Goal: Task Accomplishment & Management: Use online tool/utility

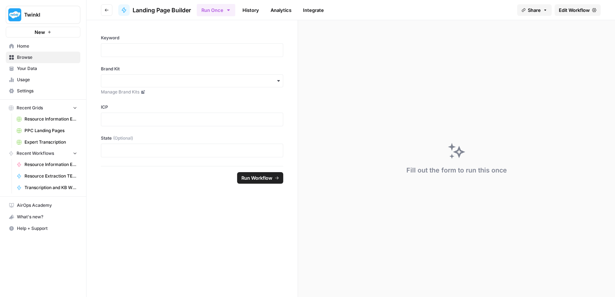
click at [43, 57] on span "Browse" at bounding box center [47, 57] width 60 height 6
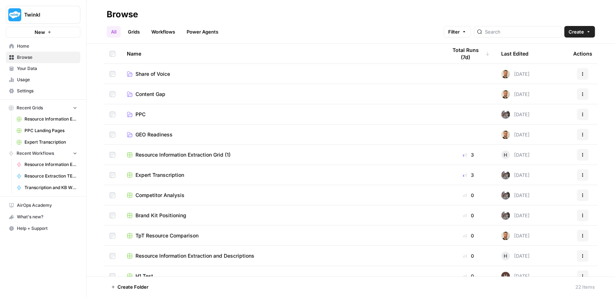
click at [583, 30] on span "Create" at bounding box center [577, 31] width 16 height 7
click at [572, 45] on span "Folder" at bounding box center [566, 48] width 40 height 7
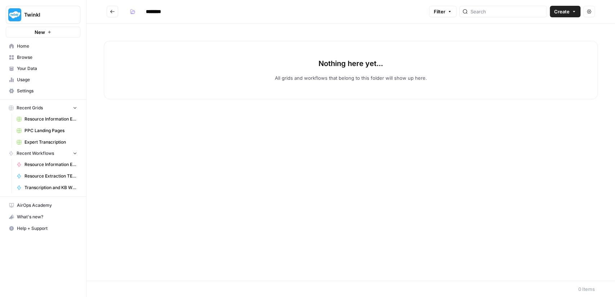
click at [159, 12] on input "********" at bounding box center [163, 12] width 40 height 12
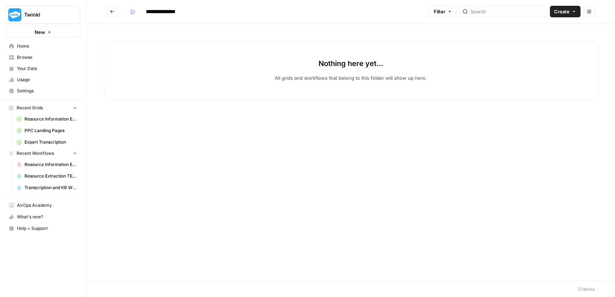
type input "**********"
click at [561, 10] on span "Create" at bounding box center [562, 11] width 16 height 7
click at [550, 34] on button "Workflow" at bounding box center [549, 39] width 57 height 10
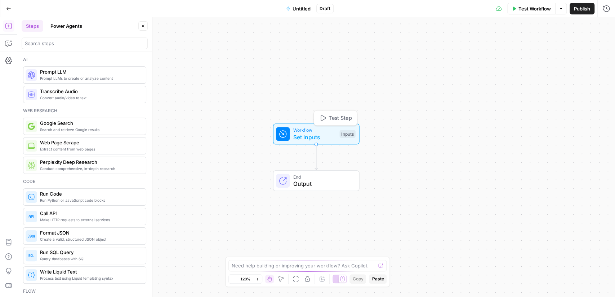
click at [315, 139] on span "Set Inputs" at bounding box center [314, 137] width 43 height 9
click at [529, 51] on button "Add Field" at bounding box center [513, 49] width 168 height 12
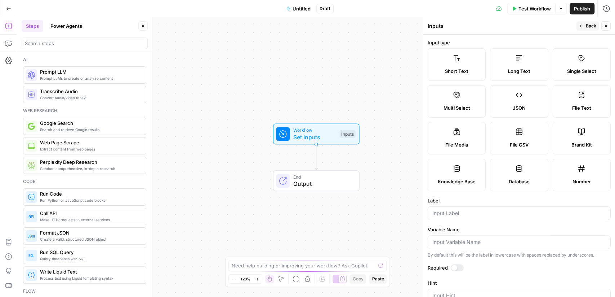
click at [447, 60] on label "Short Text" at bounding box center [457, 64] width 58 height 32
click at [470, 216] on div at bounding box center [519, 213] width 183 height 14
type input "keyword"
click at [289, 221] on div "Workflow Set Inputs Inputs End Output" at bounding box center [316, 156] width 598 height 279
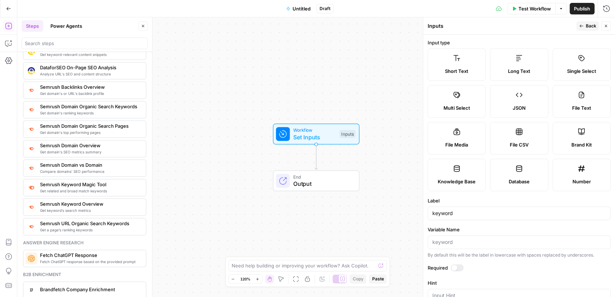
scroll to position [800, 0]
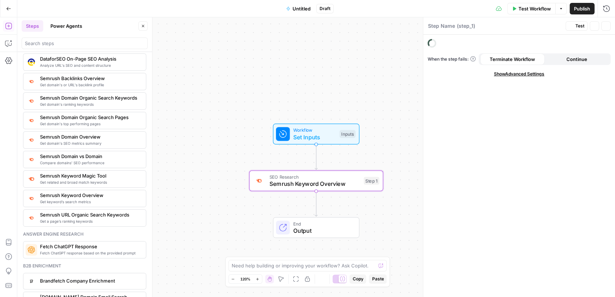
type textarea "Semrush Keyword Overview"
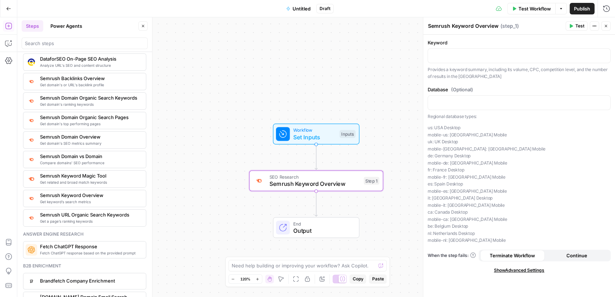
click at [296, 136] on span "Set Inputs" at bounding box center [314, 137] width 43 height 9
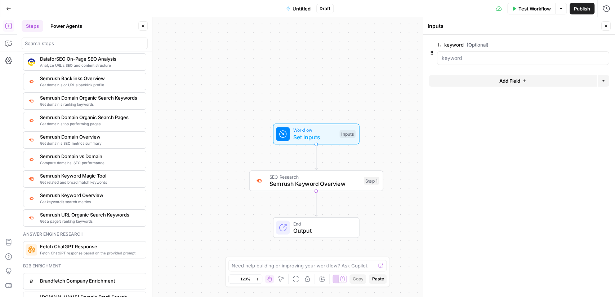
click at [485, 78] on button "Add Field" at bounding box center [513, 81] width 168 height 12
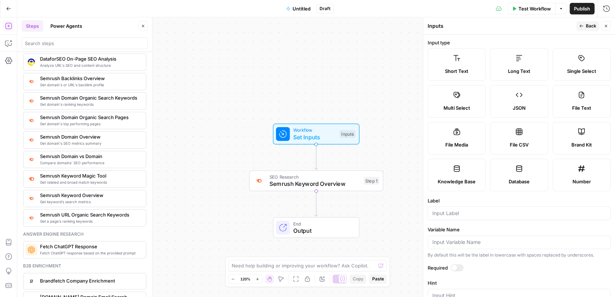
click at [464, 68] on span "Short Text" at bounding box center [456, 70] width 23 height 7
click at [466, 209] on input "Label" at bounding box center [520, 212] width 174 height 7
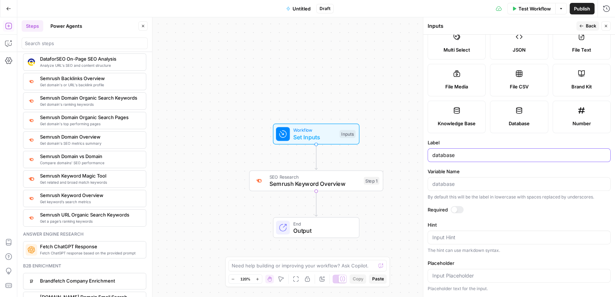
scroll to position [94, 0]
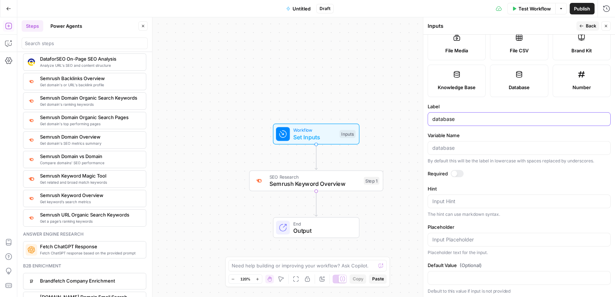
type input "database"
click at [472, 271] on div at bounding box center [519, 278] width 183 height 14
type input "us"
click at [372, 59] on div "Workflow Set Inputs Inputs SEO Research Semrush Keyword Overview Step 1 End Out…" at bounding box center [316, 156] width 598 height 279
click at [603, 25] on button "Close" at bounding box center [606, 25] width 9 height 9
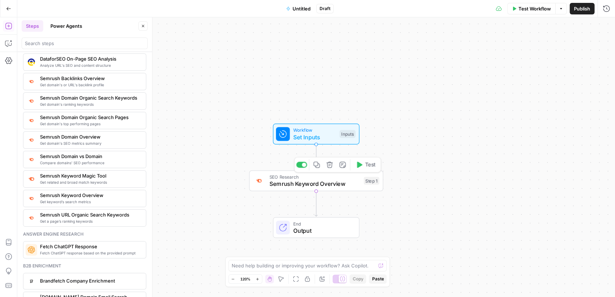
click at [344, 179] on span "Semrush Keyword Overview" at bounding box center [315, 183] width 91 height 9
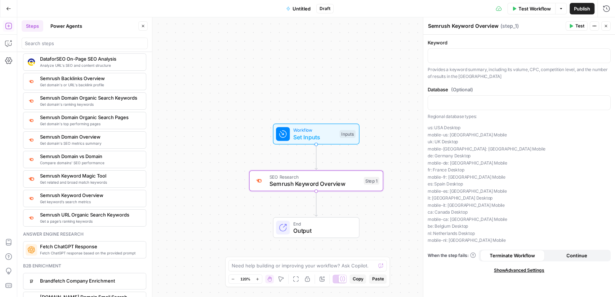
click at [433, 140] on p "us: [GEOGRAPHIC_DATA] Desktop mobile-us: [GEOGRAPHIC_DATA] [GEOGRAPHIC_DATA] [G…" at bounding box center [519, 184] width 183 height 120
click at [383, 83] on div "Workflow Set Inputs Inputs SEO Research Semrush Keyword Overview Step 1 End Out…" at bounding box center [316, 156] width 598 height 279
click at [455, 105] on div at bounding box center [519, 103] width 182 height 14
click at [601, 104] on div "“/” to reference Variables Menu" at bounding box center [586, 102] width 43 height 6
click at [605, 101] on icon "button" at bounding box center [604, 101] width 4 height 3
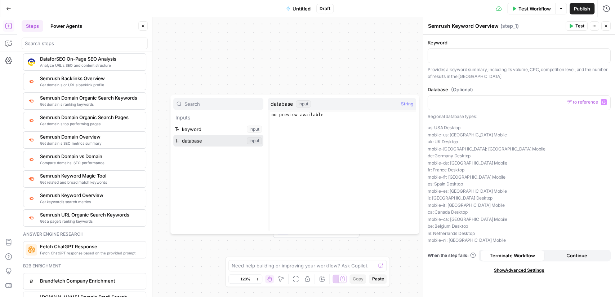
click at [232, 143] on button "Select variable database" at bounding box center [218, 141] width 90 height 12
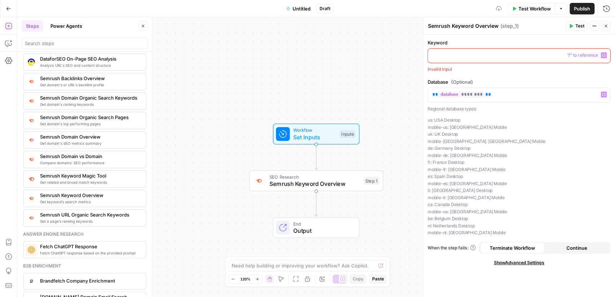
click at [474, 57] on p at bounding box center [520, 55] width 174 height 7
click at [601, 56] on span "“/” to reference" at bounding box center [583, 55] width 37 height 6
click at [608, 55] on div at bounding box center [519, 56] width 182 height 14
click at [603, 56] on icon "button" at bounding box center [604, 55] width 4 height 3
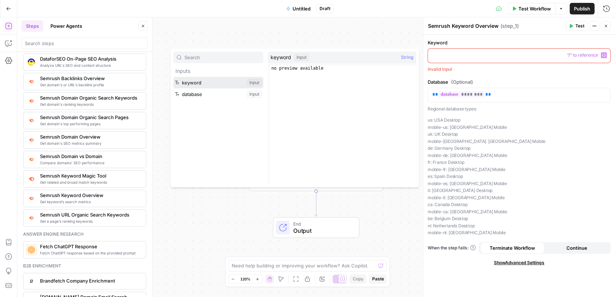
click at [214, 85] on button "Select variable keyword" at bounding box center [218, 83] width 90 height 12
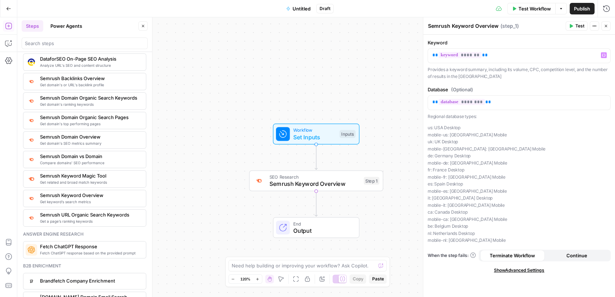
click at [574, 26] on icon "button" at bounding box center [571, 26] width 4 height 4
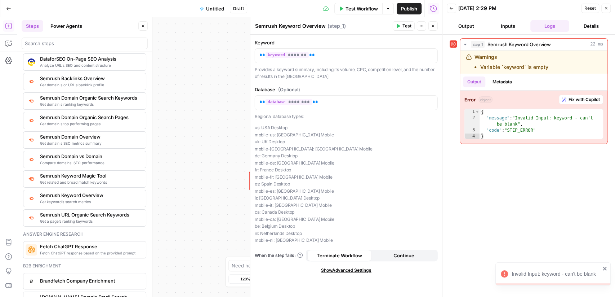
click at [372, 8] on span "Test Workflow" at bounding box center [362, 8] width 32 height 7
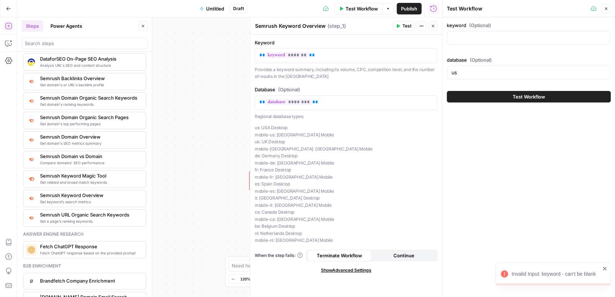
click at [490, 42] on div at bounding box center [529, 38] width 164 height 14
type input "M"
type input "Math Worksheets"
click at [511, 92] on button "Test Workflow" at bounding box center [529, 97] width 164 height 12
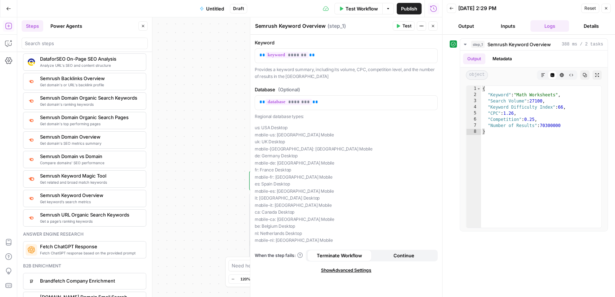
click at [214, 5] on span "Untitled" at bounding box center [215, 8] width 18 height 7
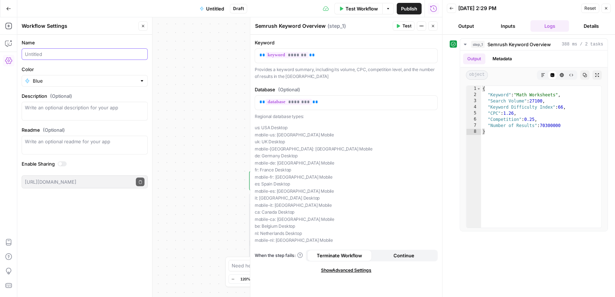
click at [118, 50] on input "Name" at bounding box center [85, 53] width 120 height 7
type input "Keyword Stats"
click at [414, 10] on div "Actions" at bounding box center [421, 11] width 17 height 7
click at [408, 10] on span "Publish" at bounding box center [409, 8] width 16 height 7
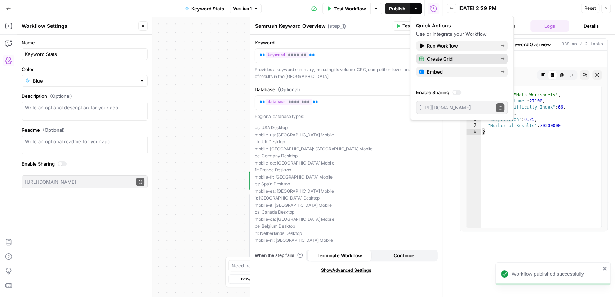
click at [456, 61] on span "Create Grid" at bounding box center [461, 58] width 68 height 7
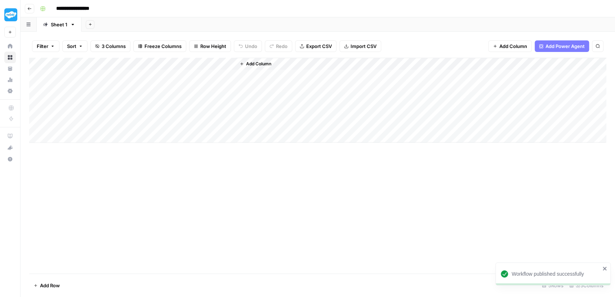
click at [83, 72] on div "Add Column" at bounding box center [318, 100] width 578 height 85
type textarea "**********"
click at [85, 88] on div "Add Column" at bounding box center [318, 100] width 578 height 85
type textarea "**********"
type textarea "**"
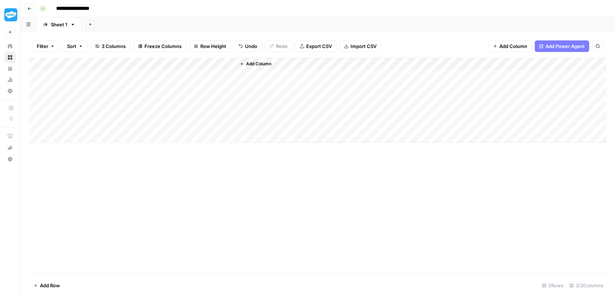
click at [236, 184] on div "Add Column" at bounding box center [318, 166] width 578 height 216
click at [201, 72] on div "Add Column" at bounding box center [318, 100] width 578 height 85
click at [204, 85] on div "Add Column" at bounding box center [318, 100] width 578 height 85
click at [296, 64] on div "Add Column" at bounding box center [318, 100] width 578 height 85
click at [280, 129] on span "Remove Column" at bounding box center [280, 132] width 63 height 7
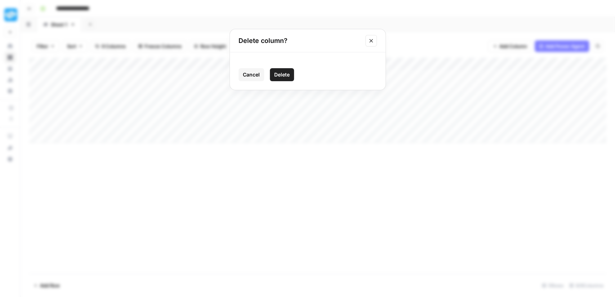
click at [284, 74] on span "Delete" at bounding box center [282, 74] width 16 height 7
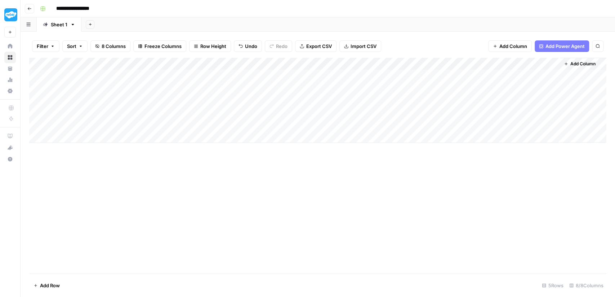
click at [26, 10] on button "Go back" at bounding box center [29, 8] width 9 height 9
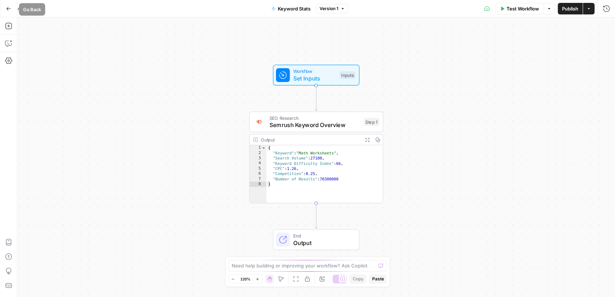
click at [14, 8] on button "Go Back" at bounding box center [8, 8] width 13 height 13
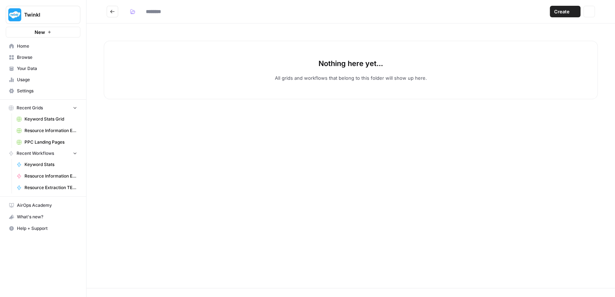
type input "**********"
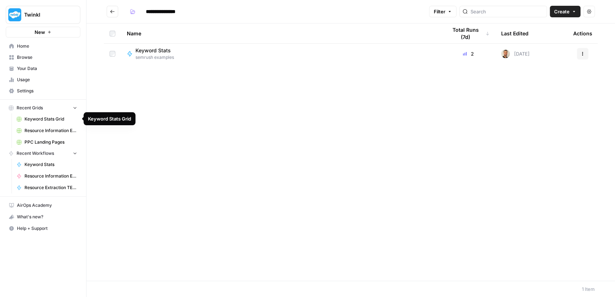
click at [60, 120] on span "Keyword Stats Grid" at bounding box center [51, 119] width 53 height 6
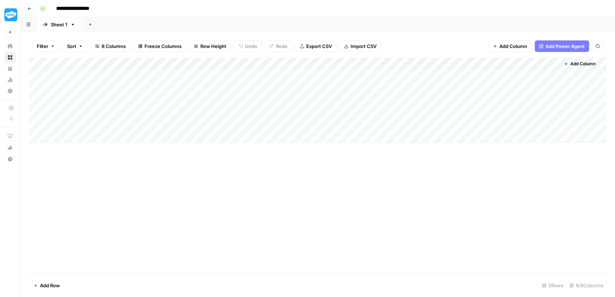
click at [35, 11] on header "**********" at bounding box center [318, 8] width 595 height 17
click at [29, 9] on icon "button" at bounding box center [29, 8] width 4 height 4
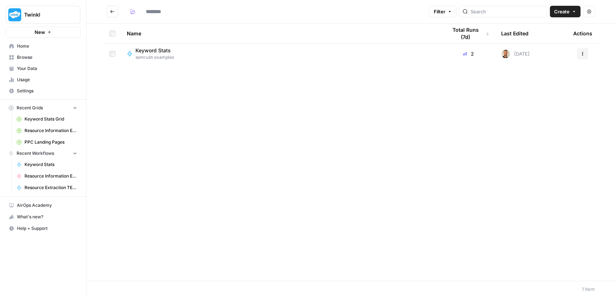
type input "**********"
click at [31, 52] on link "Browse" at bounding box center [43, 58] width 75 height 12
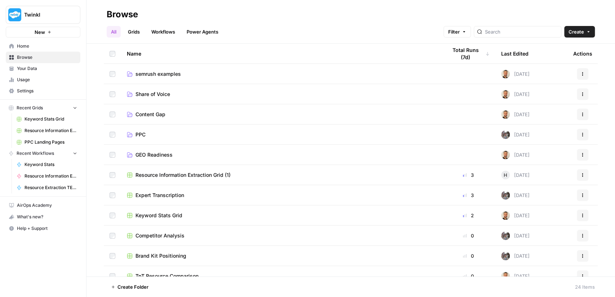
click at [586, 213] on button "Actions" at bounding box center [583, 215] width 12 height 12
click at [550, 253] on button "Move To" at bounding box center [548, 258] width 74 height 10
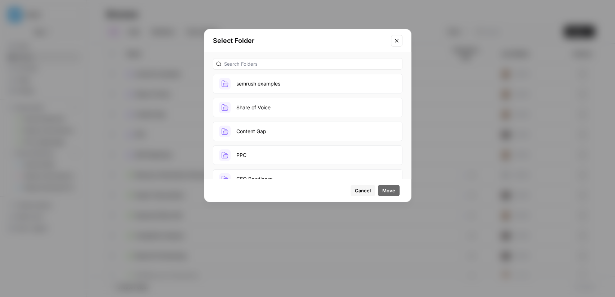
click at [289, 82] on button "semrush examples" at bounding box center [308, 83] width 190 height 19
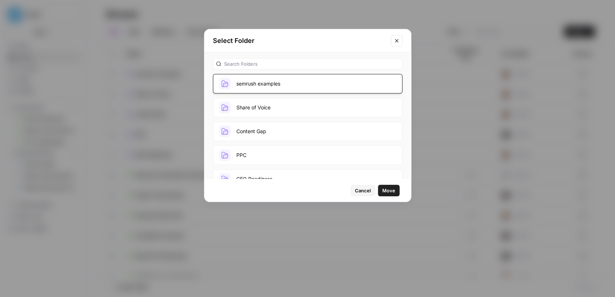
click at [393, 193] on span "Move" at bounding box center [388, 190] width 13 height 7
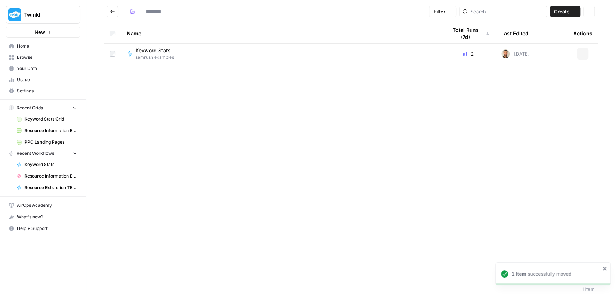
type input "**********"
click at [44, 79] on span "Usage" at bounding box center [47, 79] width 60 height 6
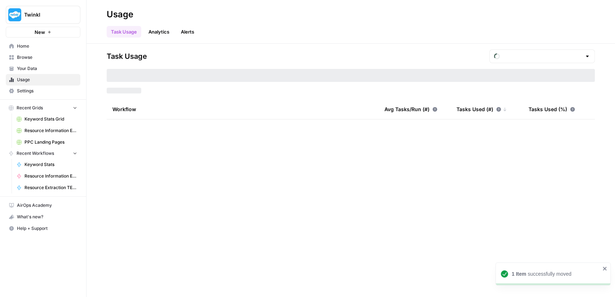
type input "August Tasks"
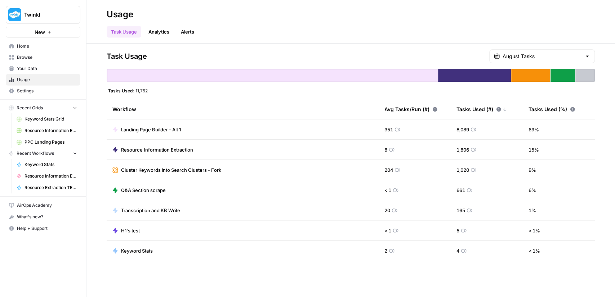
click at [26, 57] on span "Browse" at bounding box center [47, 57] width 60 height 6
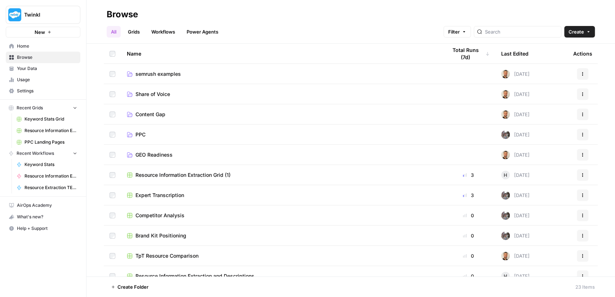
click at [167, 73] on span "semrush examples" at bounding box center [158, 73] width 45 height 7
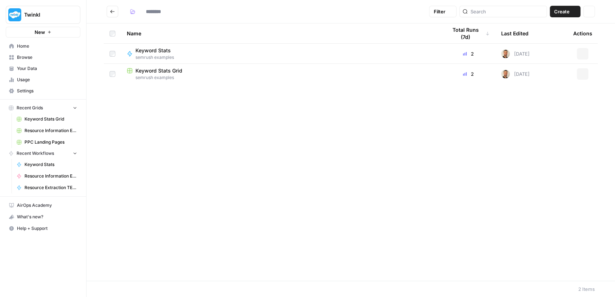
type input "**********"
click at [160, 53] on span "Keyword Stats" at bounding box center [153, 50] width 35 height 7
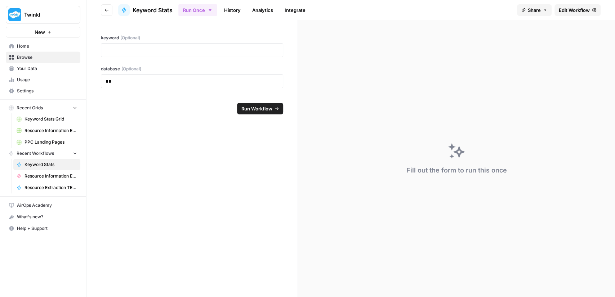
click at [580, 4] on link "Edit Workflow" at bounding box center [578, 10] width 46 height 12
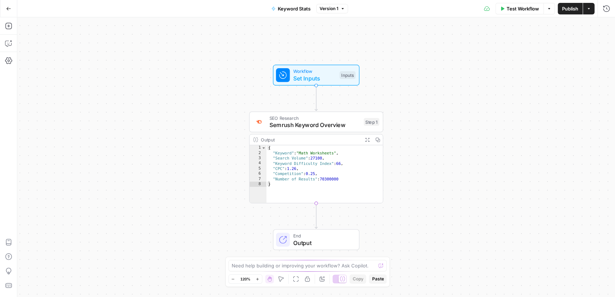
click at [346, 127] on span "Semrush Keyword Overview" at bounding box center [315, 124] width 91 height 9
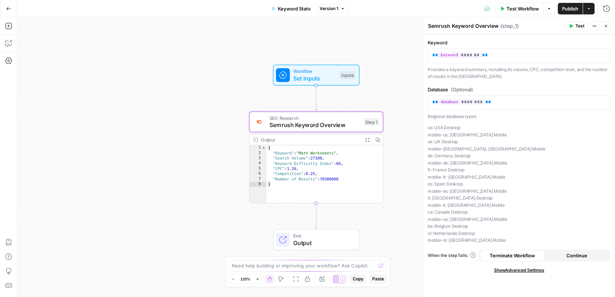
click at [368, 141] on icon "button" at bounding box center [368, 139] width 4 height 4
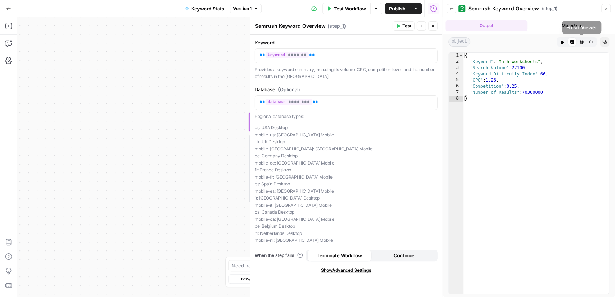
click at [592, 41] on icon "button" at bounding box center [591, 42] width 4 height 4
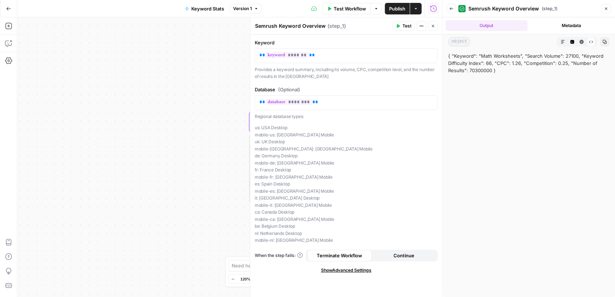
click at [583, 42] on icon "button" at bounding box center [582, 42] width 4 height 4
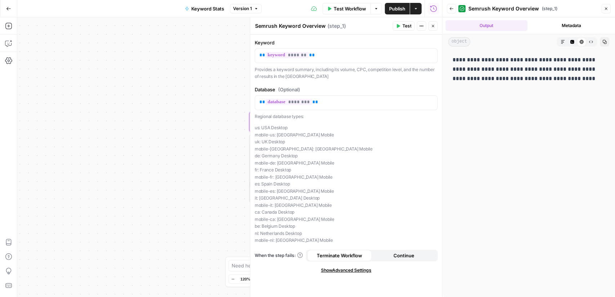
click at [564, 42] on icon "button" at bounding box center [563, 42] width 4 height 4
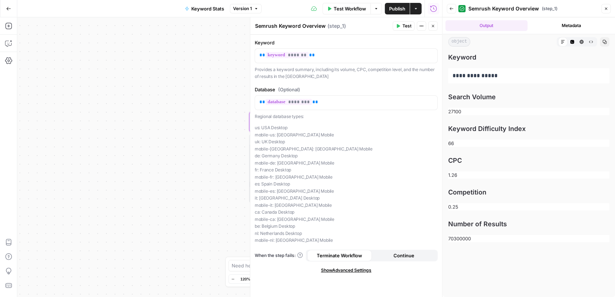
click at [565, 27] on button "Metadata" at bounding box center [572, 25] width 82 height 11
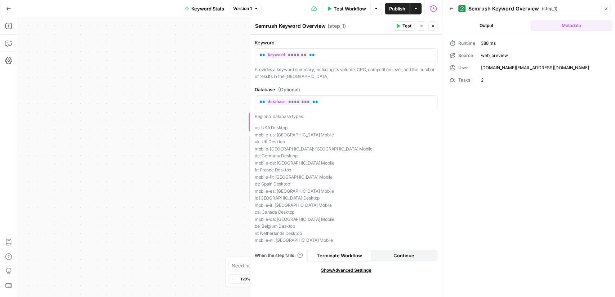
click at [491, 26] on button "Output" at bounding box center [487, 25] width 82 height 11
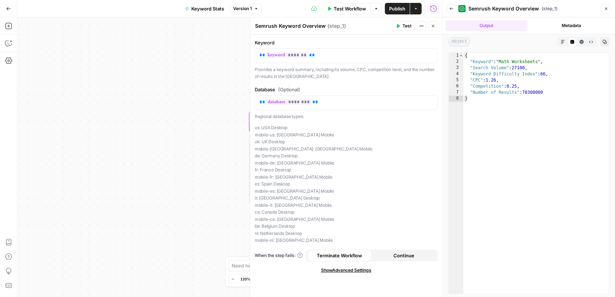
click at [609, 12] on button "Close" at bounding box center [606, 8] width 9 height 9
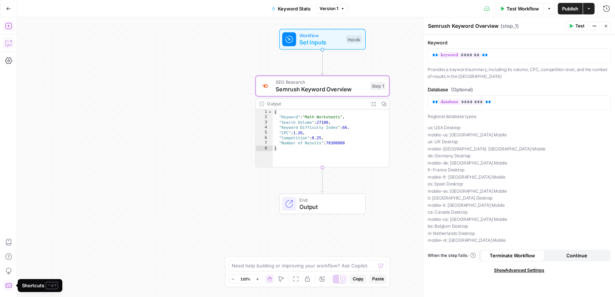
click at [10, 25] on icon "button" at bounding box center [8, 25] width 7 height 7
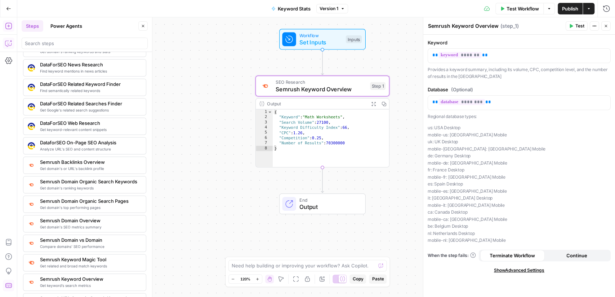
scroll to position [783, 0]
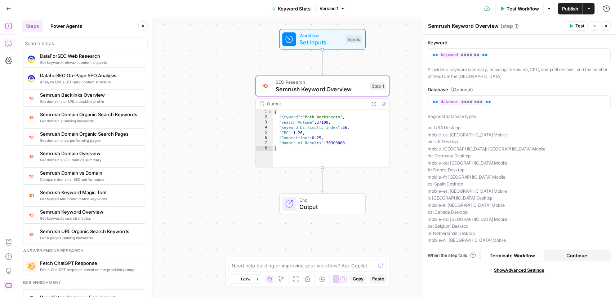
click at [9, 7] on icon "button" at bounding box center [8, 8] width 5 height 5
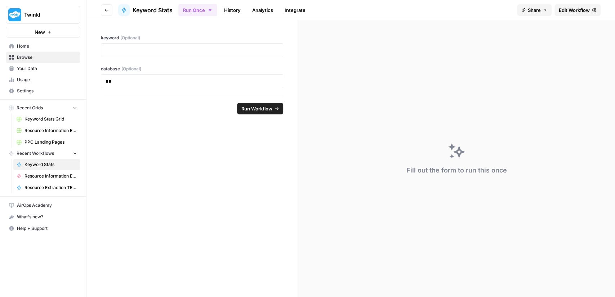
click at [39, 54] on span "Browse" at bounding box center [47, 57] width 60 height 6
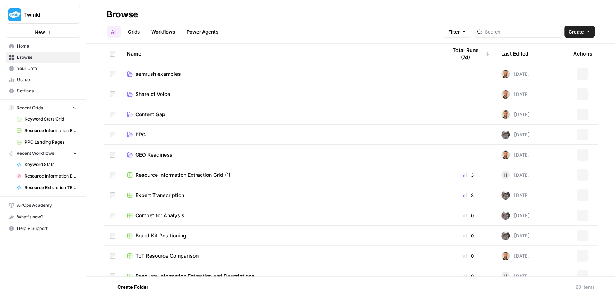
click at [182, 73] on link "semrush examples" at bounding box center [281, 73] width 309 height 7
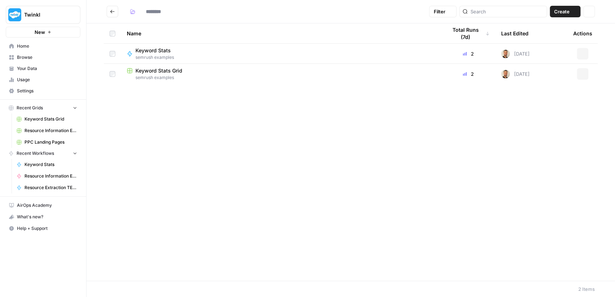
type input "**********"
click at [559, 12] on span "Create" at bounding box center [562, 11] width 16 height 7
click at [556, 35] on span "Workflow" at bounding box center [551, 38] width 40 height 7
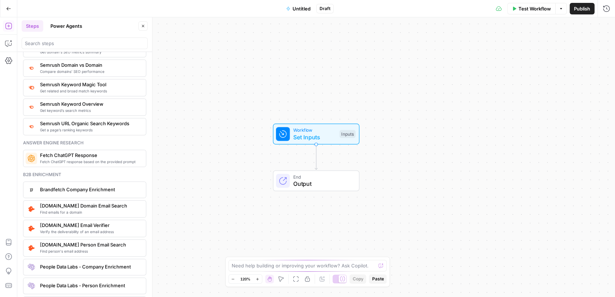
scroll to position [858, 0]
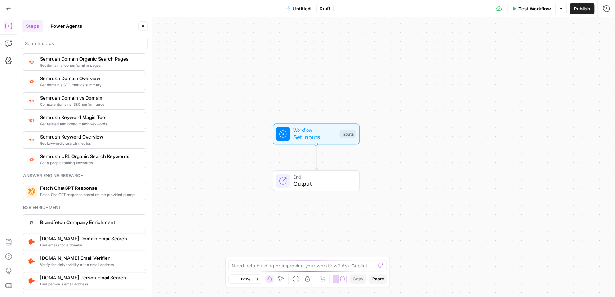
click at [93, 121] on span "Get related and broad match keywords" at bounding box center [90, 124] width 100 height 6
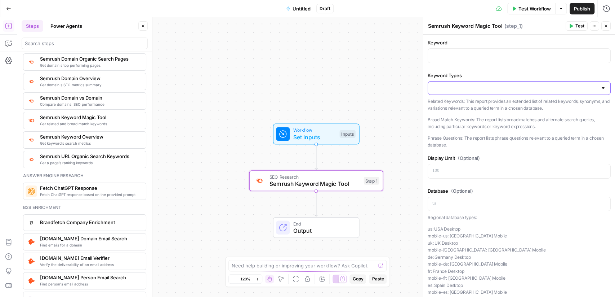
click at [498, 85] on input "Keyword Types" at bounding box center [515, 87] width 165 height 7
click at [406, 78] on div "Workflow Set Inputs Inputs SEO Research Semrush Keyword Magic Tool Step 1 End O…" at bounding box center [316, 156] width 598 height 279
click at [326, 144] on div "Workflow Set Inputs Inputs SEO Research Semrush Keyword Magic Tool Step 1 End O…" at bounding box center [316, 156] width 598 height 279
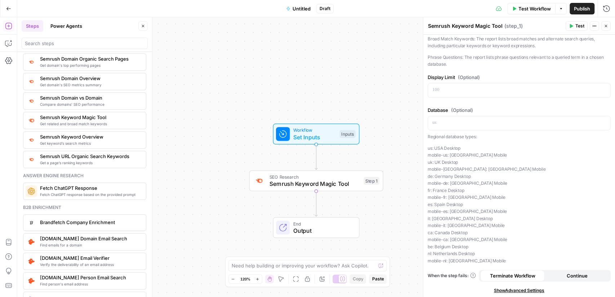
scroll to position [0, 0]
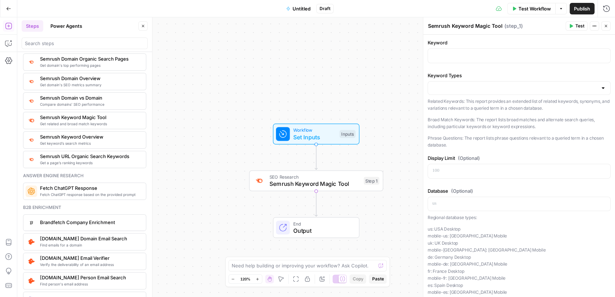
click at [323, 144] on div "Workflow Set Inputs Inputs SEO Research Semrush Keyword Magic Tool Step 1 End O…" at bounding box center [316, 156] width 598 height 279
click at [332, 133] on span "Set Inputs" at bounding box center [314, 137] width 43 height 9
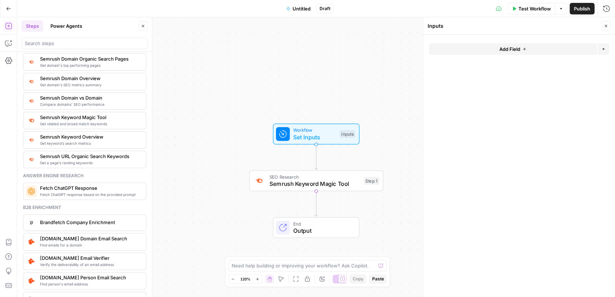
click at [514, 49] on span "Add Field" at bounding box center [510, 48] width 21 height 7
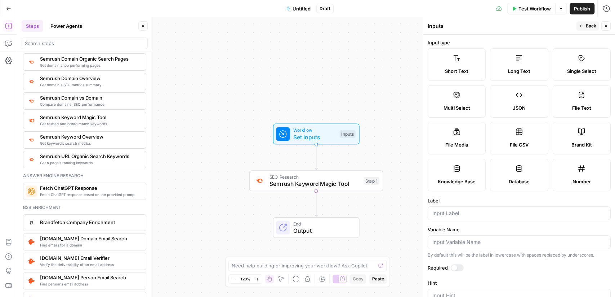
click at [463, 63] on label "Short Text" at bounding box center [457, 64] width 58 height 32
click at [474, 209] on input "Label" at bounding box center [520, 212] width 174 height 7
type input "keyword"
click at [585, 26] on button "Back" at bounding box center [588, 25] width 23 height 9
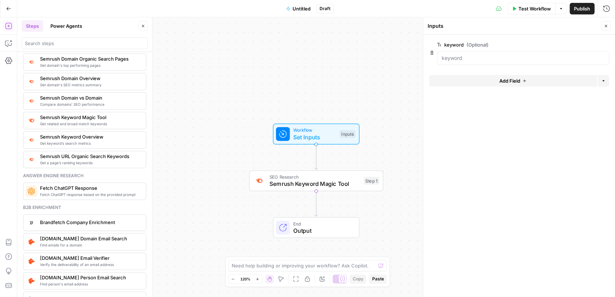
click at [500, 79] on span "Add Field" at bounding box center [510, 80] width 21 height 7
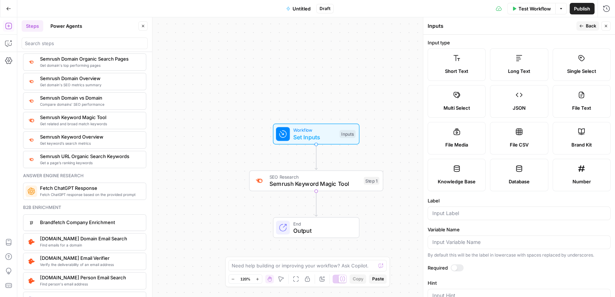
click at [579, 64] on label "Single Select" at bounding box center [582, 64] width 58 height 32
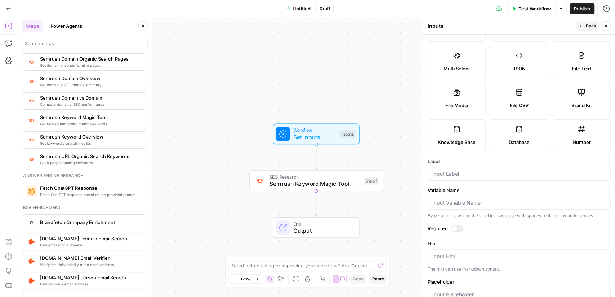
scroll to position [45, 0]
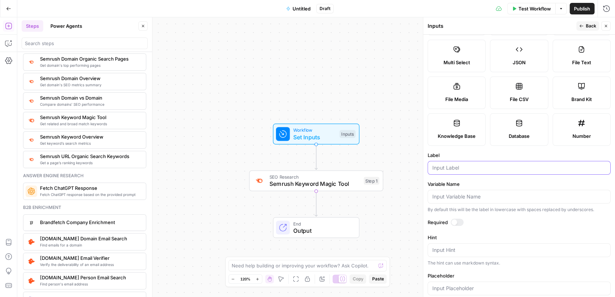
click at [490, 169] on input "Label" at bounding box center [520, 167] width 174 height 7
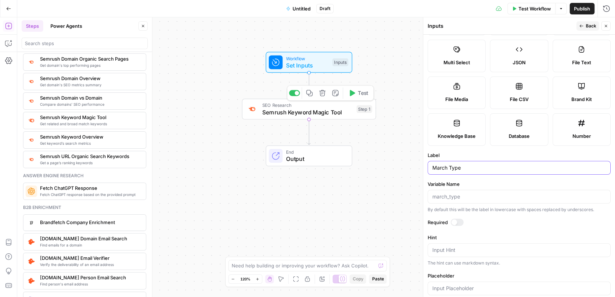
type input "March Type"
click at [342, 117] on div "SEO Research Semrush Keyword Magic Tool Step 1 Copy step Delete step Add Note T…" at bounding box center [309, 108] width 134 height 21
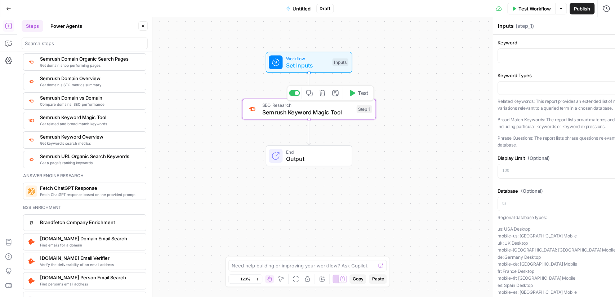
type textarea "Semrush Keyword Magic Tool"
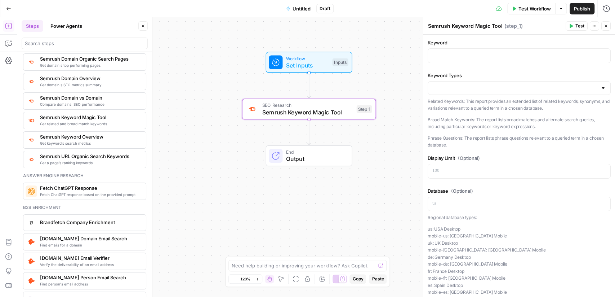
click at [326, 68] on span "Set Inputs" at bounding box center [307, 65] width 43 height 9
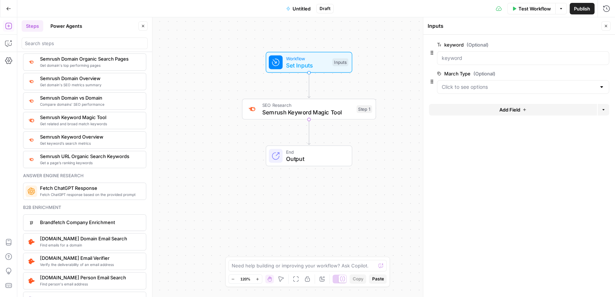
click at [587, 72] on span "edit field" at bounding box center [583, 74] width 16 height 6
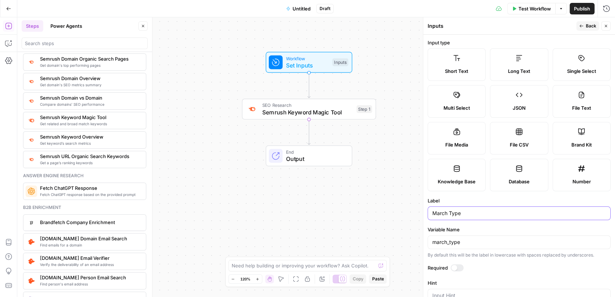
click at [469, 212] on input "March Type" at bounding box center [520, 212] width 174 height 7
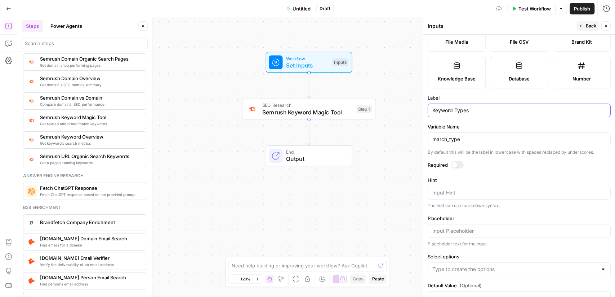
scroll to position [103, 0]
type input "Keyword Types"
click at [497, 227] on input "Placeholder" at bounding box center [520, 230] width 174 height 7
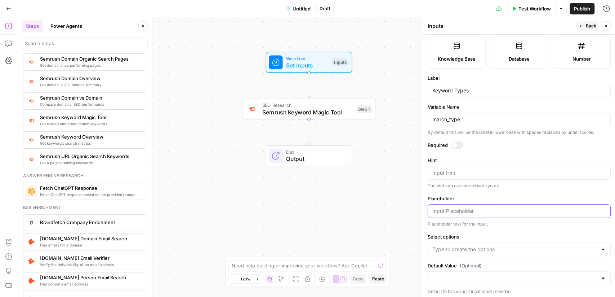
scroll to position [122, 0]
click at [510, 249] on input "Select options" at bounding box center [515, 249] width 165 height 7
click at [507, 266] on span "Press enter to create an option" at bounding box center [523, 265] width 158 height 7
click at [485, 248] on input "Select options" at bounding box center [515, 249] width 165 height 7
click at [343, 115] on span "Semrush Keyword Magic Tool" at bounding box center [307, 112] width 91 height 9
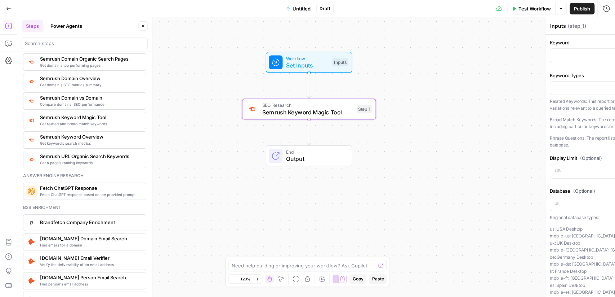
type textarea "Semrush Keyword Magic Tool"
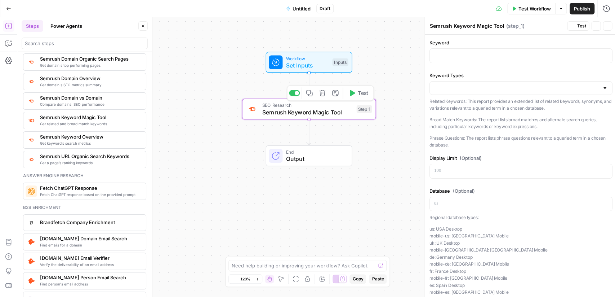
click at [343, 115] on span "Semrush Keyword Magic Tool" at bounding box center [307, 112] width 91 height 9
click at [489, 88] on input "Keyword Types" at bounding box center [515, 87] width 165 height 7
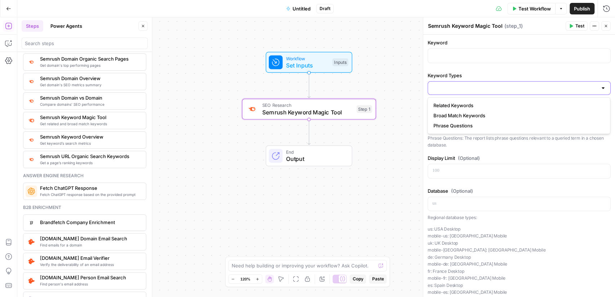
click at [489, 88] on input "Keyword Types" at bounding box center [515, 87] width 165 height 7
click at [369, 52] on div "Workflow Set Inputs Inputs" at bounding box center [309, 62] width 134 height 21
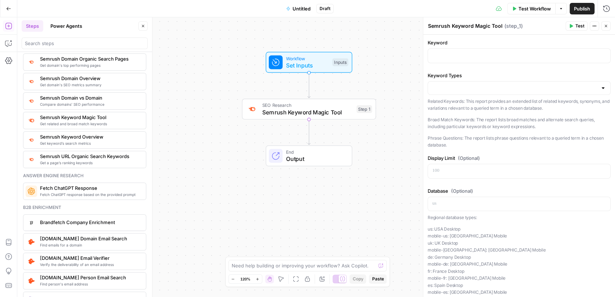
click at [605, 88] on div at bounding box center [604, 87] width 6 height 7
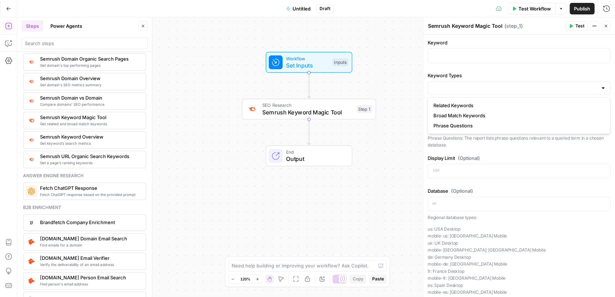
click at [423, 72] on div at bounding box center [423, 156] width 7 height 279
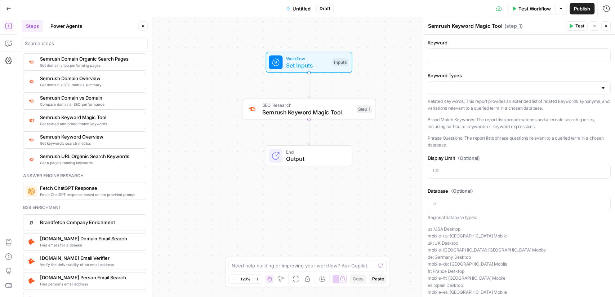
click at [567, 80] on div "Keyword Types Related Keywords: This report provides an extended list of relate…" at bounding box center [519, 110] width 183 height 77
click at [597, 55] on span "“/” to reference" at bounding box center [583, 55] width 37 height 6
click at [590, 83] on div at bounding box center [519, 88] width 183 height 14
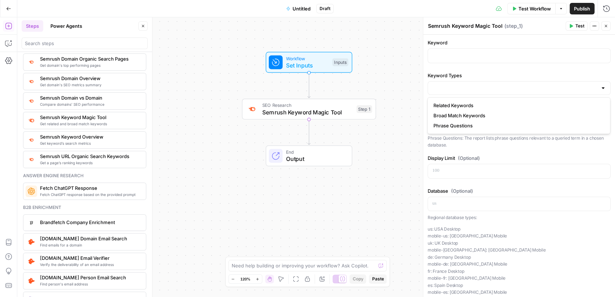
click at [374, 73] on div "Workflow Set Inputs Inputs SEO Research Semrush Keyword Magic Tool Step 1 End O…" at bounding box center [316, 156] width 598 height 279
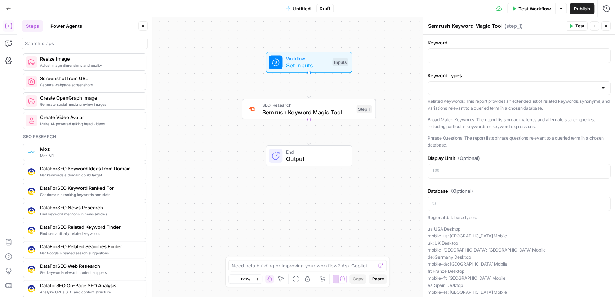
scroll to position [572, 0]
click at [448, 95] on div "Keyword Types Related Keywords: This report provides an extended list of relate…" at bounding box center [519, 110] width 183 height 77
click at [451, 91] on input "Keyword Types" at bounding box center [515, 87] width 165 height 7
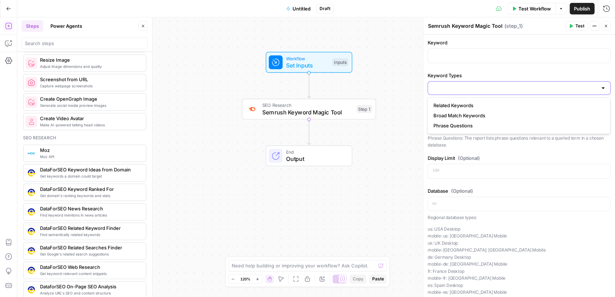
click at [451, 91] on input "Keyword Types" at bounding box center [515, 87] width 165 height 7
click at [328, 69] on span "Set Inputs" at bounding box center [307, 65] width 43 height 9
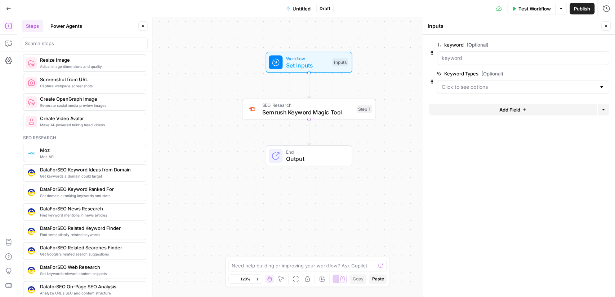
click at [474, 81] on div at bounding box center [523, 87] width 172 height 14
click at [583, 75] on span "edit field" at bounding box center [583, 74] width 16 height 6
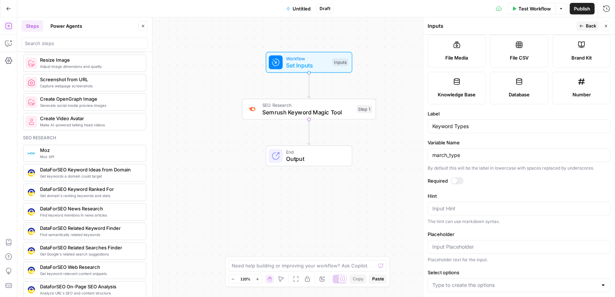
click at [466, 230] on label "Placeholder" at bounding box center [519, 233] width 183 height 7
click at [466, 243] on input "Placeholder" at bounding box center [520, 246] width 174 height 7
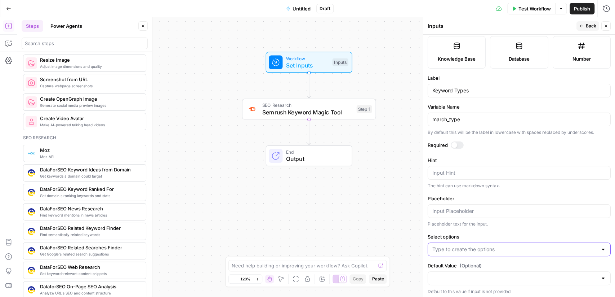
click at [466, 245] on input "Select options" at bounding box center [515, 248] width 165 height 7
type input "Related"
type input "Broad"
type input "Phrase"
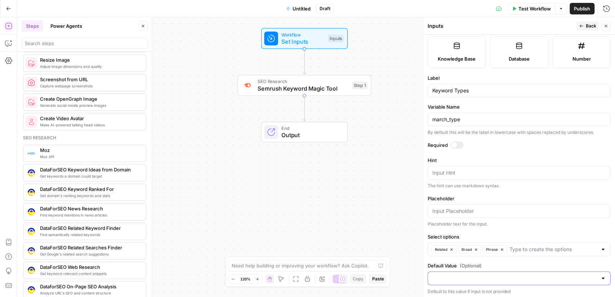
click at [457, 275] on input "Default Value (Optional)" at bounding box center [515, 277] width 165 height 7
click at [458, 237] on span "Related" at bounding box center [518, 237] width 168 height 7
type input "Related"
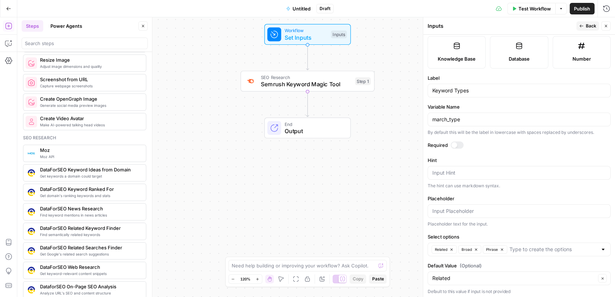
click at [579, 23] on button "Back" at bounding box center [588, 25] width 23 height 9
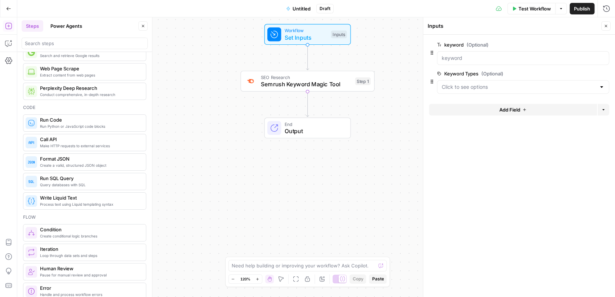
scroll to position [85, 0]
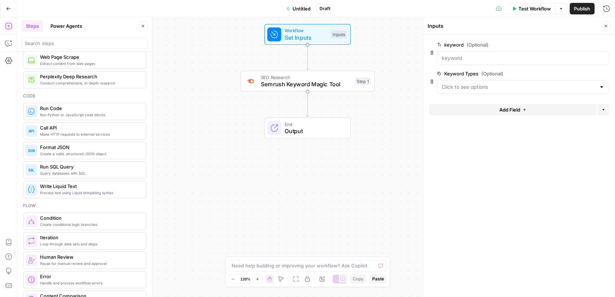
click at [74, 221] on span "Create conditional logic branches" at bounding box center [90, 224] width 100 height 6
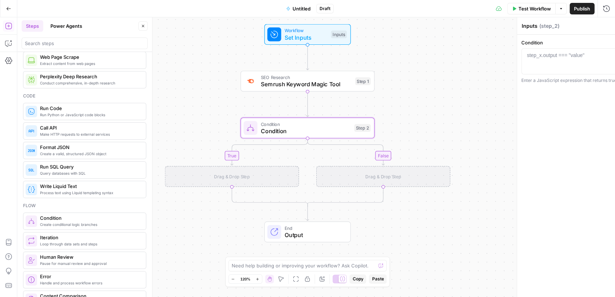
type textarea "Condition"
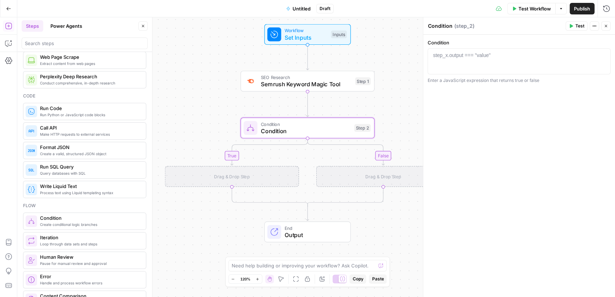
click at [284, 135] on div "Condition Condition Step 2 Copy step Delete step Add Note Test" at bounding box center [308, 128] width 134 height 21
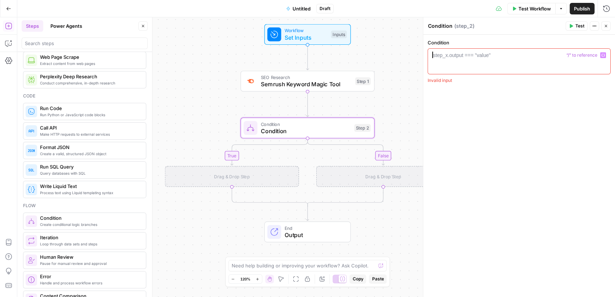
click at [465, 58] on div "step_x.output === "value"" at bounding box center [462, 55] width 58 height 7
click at [603, 54] on icon "button" at bounding box center [604, 55] width 4 height 4
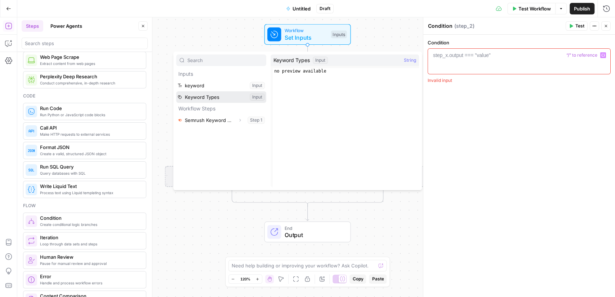
click at [217, 94] on button "Select variable Keyword Types" at bounding box center [221, 97] width 90 height 12
type textarea "**********"
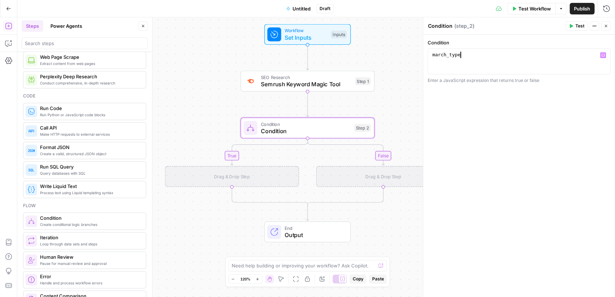
click at [288, 46] on div "true false Workflow Set Inputs Inputs SEO Research Semrush Keyword Magic Tool S…" at bounding box center [316, 156] width 598 height 279
click at [301, 42] on div "Workflow Set Inputs Inputs Test Step" at bounding box center [308, 34] width 87 height 21
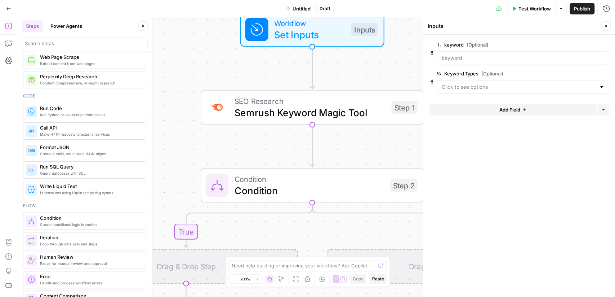
click at [575, 76] on button "edit field" at bounding box center [586, 73] width 28 height 9
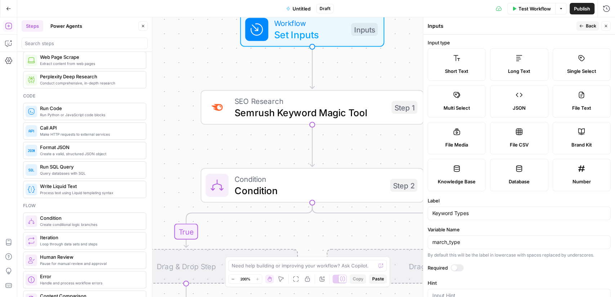
scroll to position [33, 0]
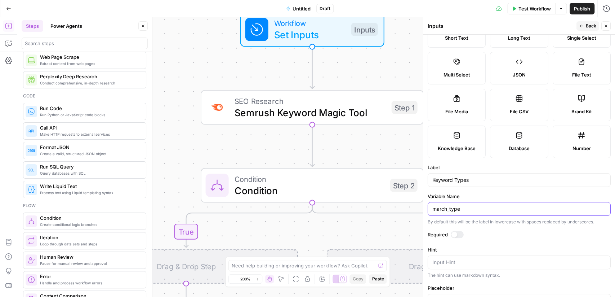
click at [468, 207] on input "march_type" at bounding box center [520, 208] width 174 height 7
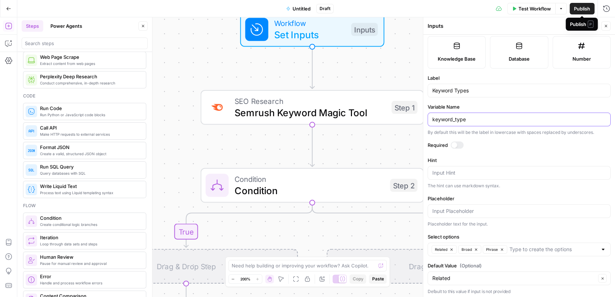
type input "keyword_type"
click at [589, 23] on span "P" at bounding box center [591, 24] width 6 height 7
click at [607, 22] on button "Close" at bounding box center [606, 25] width 9 height 9
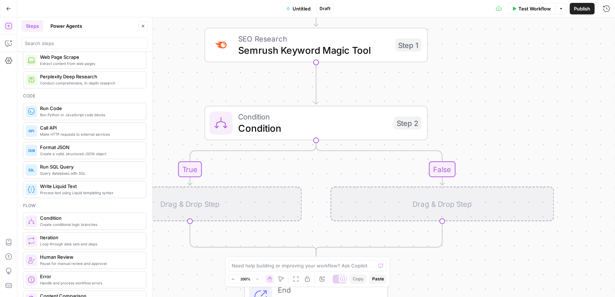
click at [232, 280] on icon "button" at bounding box center [233, 279] width 4 height 4
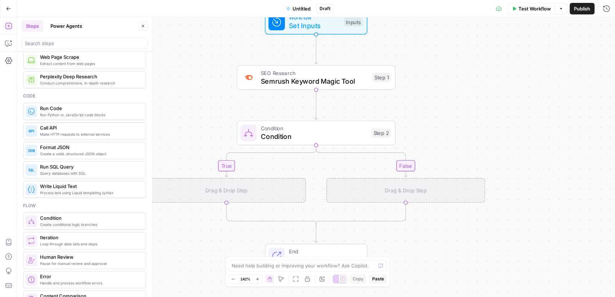
click at [232, 280] on icon "button" at bounding box center [233, 279] width 4 height 4
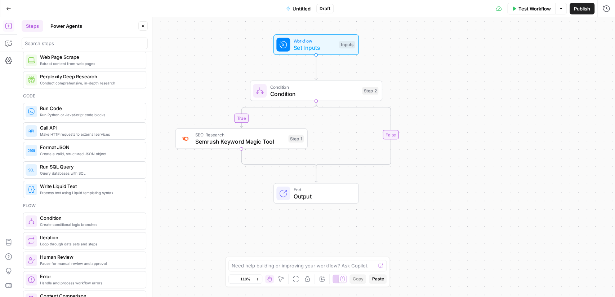
click at [281, 88] on span "Condition" at bounding box center [314, 86] width 89 height 7
type textarea "**********"
click at [443, 63] on div "march_type" at bounding box center [519, 68] width 177 height 32
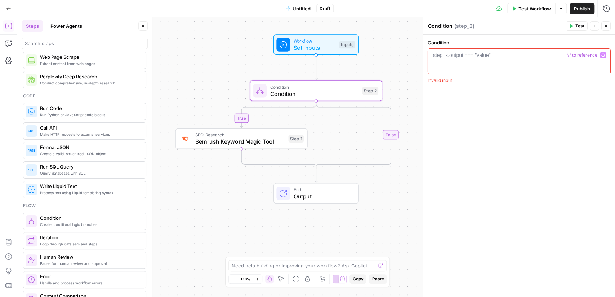
click at [604, 53] on icon "button" at bounding box center [604, 55] width 4 height 4
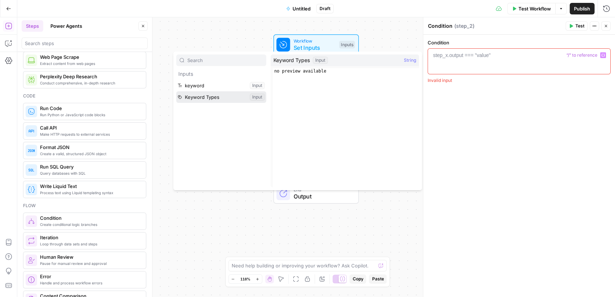
click at [230, 95] on button "Select variable Keyword Types" at bounding box center [221, 97] width 90 height 12
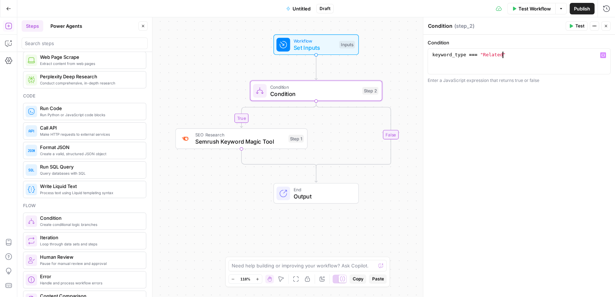
scroll to position [0, 5]
type textarea "**********"
click at [237, 186] on div "true false Workflow Set Inputs Inputs Condition Condition Step 2 SEO Research S…" at bounding box center [316, 156] width 598 height 279
click at [269, 140] on span "Semrush Keyword Magic Tool" at bounding box center [240, 141] width 90 height 9
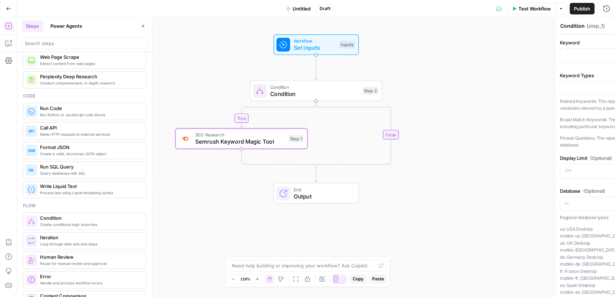
type textarea "Semrush Keyword Magic Tool"
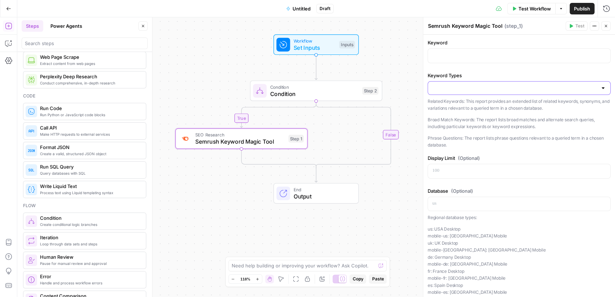
click at [469, 89] on input "Keyword Types" at bounding box center [515, 87] width 165 height 7
click at [492, 102] on span "Related Keywords" at bounding box center [518, 105] width 168 height 7
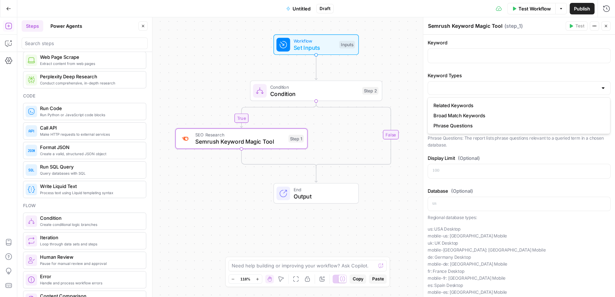
type input "Related Keywords"
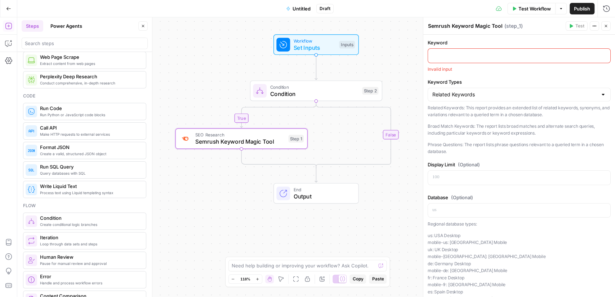
click at [495, 52] on p at bounding box center [520, 55] width 174 height 7
click at [607, 59] on div at bounding box center [519, 56] width 182 height 14
click at [604, 56] on icon "button" at bounding box center [604, 55] width 4 height 4
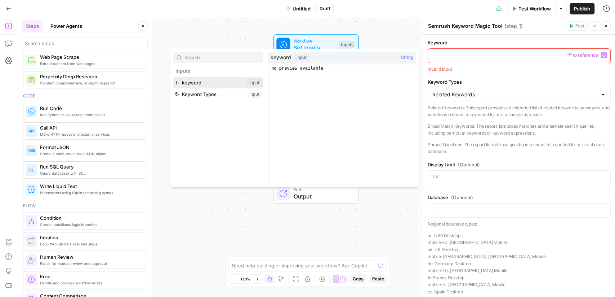
click at [204, 88] on button "Select variable keyword" at bounding box center [218, 83] width 90 height 12
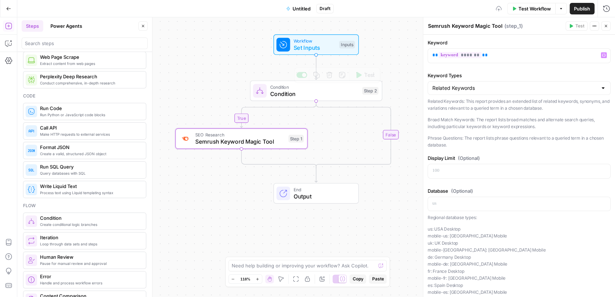
click at [325, 52] on span "Set Inputs" at bounding box center [315, 47] width 42 height 9
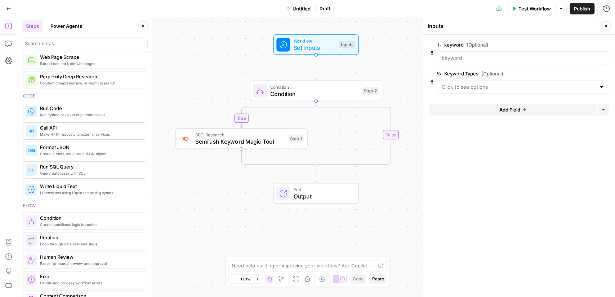
click at [545, 108] on button "Add Field" at bounding box center [513, 110] width 168 height 12
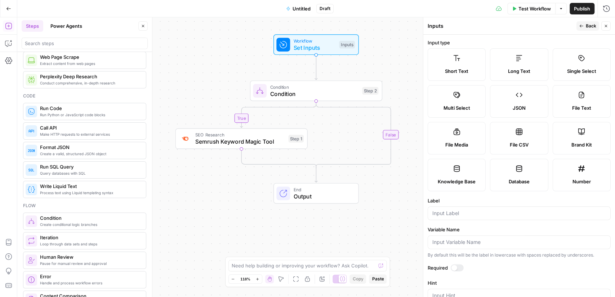
click at [432, 71] on label "Short Text" at bounding box center [457, 64] width 58 height 32
click at [471, 207] on div at bounding box center [519, 213] width 183 height 14
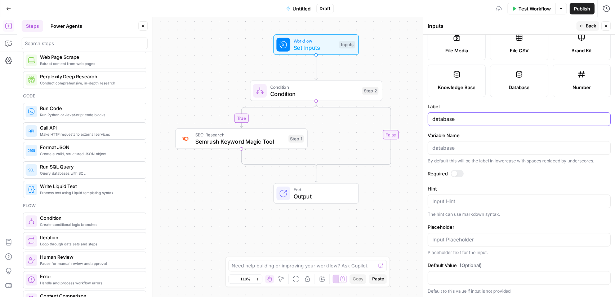
type input "database"
click at [495, 275] on input "Default Value (Optional)" at bounding box center [520, 277] width 174 height 7
type input "us"
click at [587, 26] on span "Back" at bounding box center [591, 26] width 10 height 6
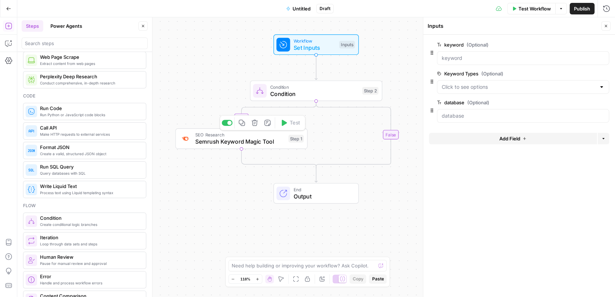
click at [259, 137] on span "Semrush Keyword Magic Tool" at bounding box center [240, 141] width 90 height 9
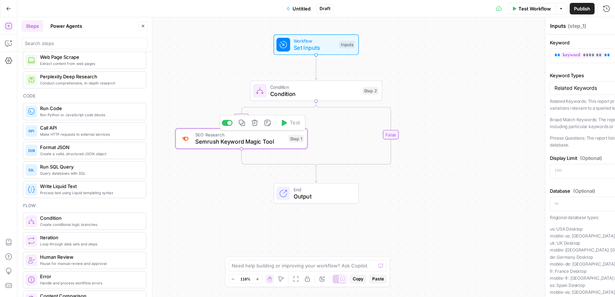
type textarea "Semrush Keyword Magic Tool"
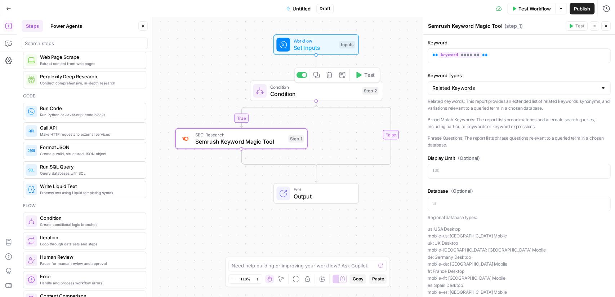
click at [334, 41] on span "Workflow" at bounding box center [315, 40] width 42 height 7
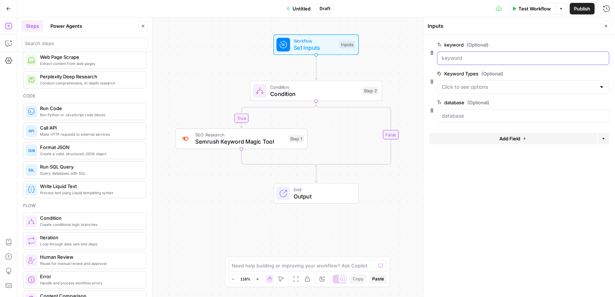
click at [505, 54] on input "keyword (Optional)" at bounding box center [523, 57] width 163 height 7
click at [259, 142] on span "Semrush Keyword Magic Tool" at bounding box center [240, 141] width 90 height 9
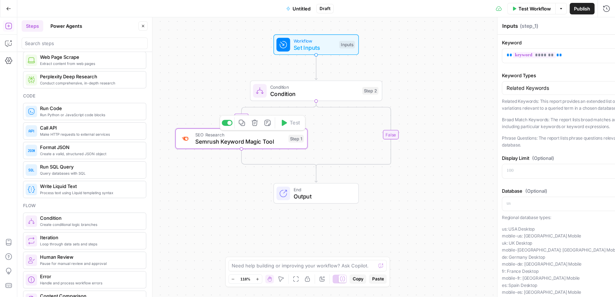
type textarea "Semrush Keyword Magic Tool"
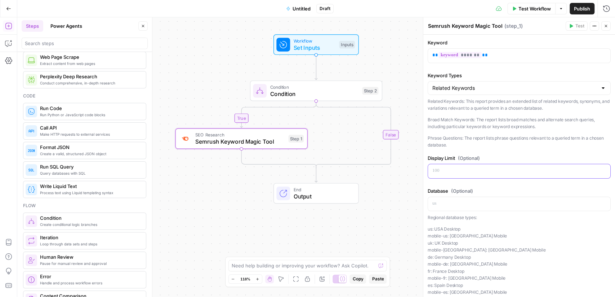
click at [468, 175] on div at bounding box center [519, 171] width 182 height 14
click at [328, 47] on span "Set Inputs" at bounding box center [315, 47] width 42 height 9
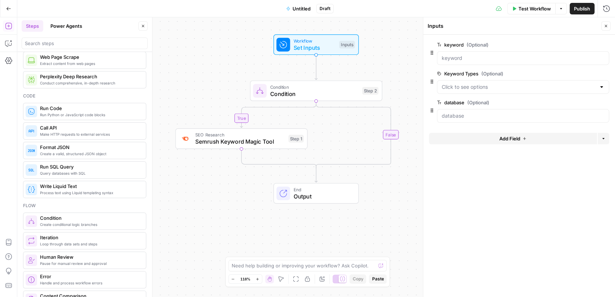
click at [525, 136] on icon "button" at bounding box center [525, 138] width 4 height 4
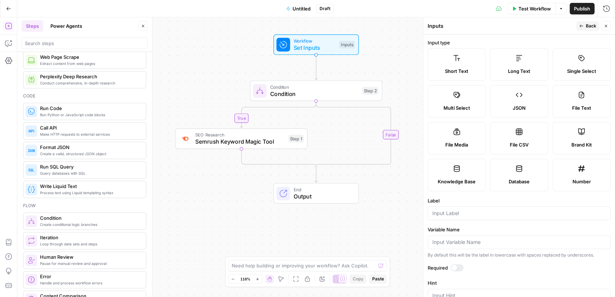
click at [453, 55] on label "Short Text" at bounding box center [457, 64] width 58 height 32
click at [603, 25] on button "Close" at bounding box center [606, 25] width 9 height 9
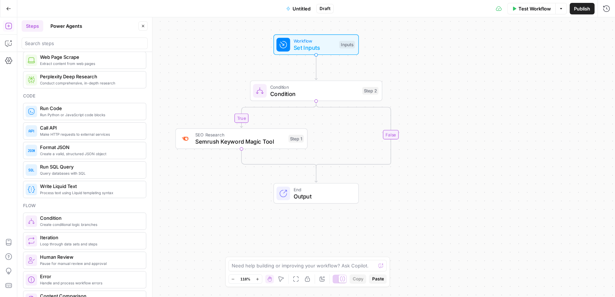
click at [235, 142] on span "Semrush Keyword Magic Tool" at bounding box center [240, 141] width 90 height 9
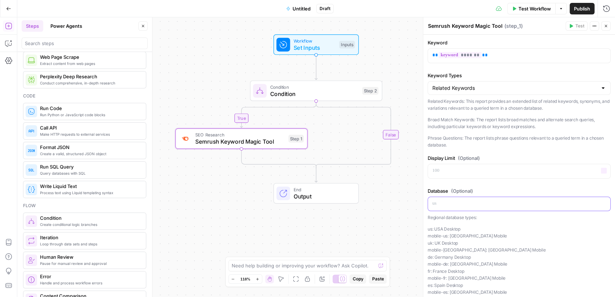
click at [504, 206] on div at bounding box center [519, 204] width 182 height 14
click at [603, 203] on icon "button" at bounding box center [604, 204] width 4 height 4
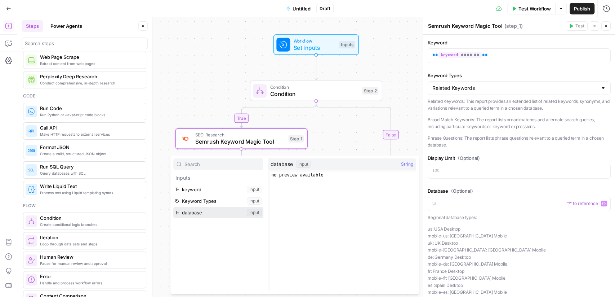
click at [199, 213] on button "Select variable database" at bounding box center [218, 213] width 90 height 12
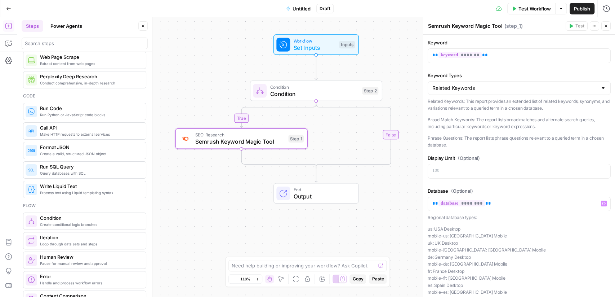
click at [538, 8] on span "Test Workflow" at bounding box center [535, 8] width 32 height 7
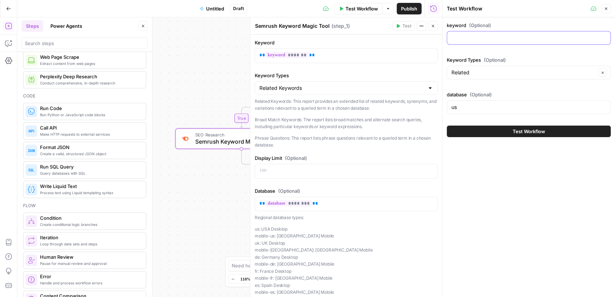
click at [487, 37] on input "keyword (Optional)" at bounding box center [529, 37] width 155 height 7
type input "Math Worksheets"
click at [510, 129] on button "Test Workflow" at bounding box center [529, 131] width 164 height 12
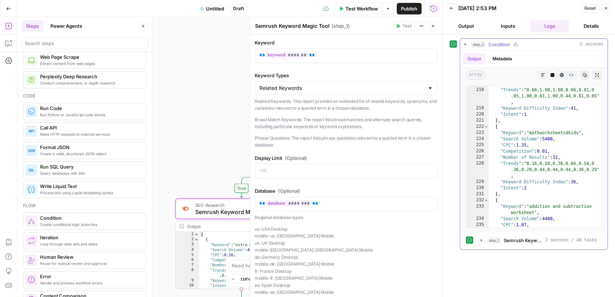
scroll to position [1647, 0]
click at [433, 27] on icon "button" at bounding box center [433, 26] width 4 height 4
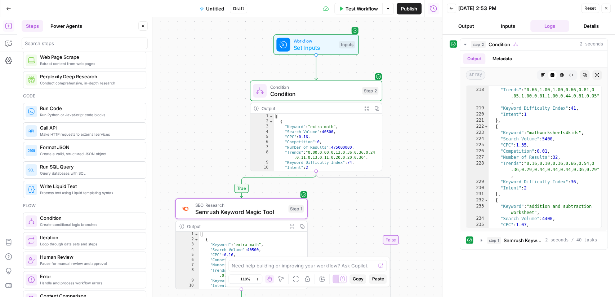
click at [341, 49] on div "Workflow Set Inputs Inputs Test Step" at bounding box center [316, 44] width 79 height 14
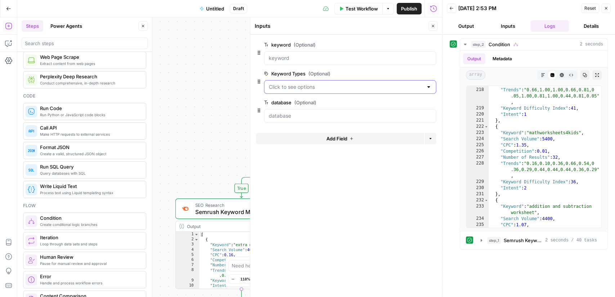
click at [338, 83] on Types "Keyword Types (Optional)" at bounding box center [346, 86] width 154 height 7
click at [335, 111] on span "Broad" at bounding box center [348, 114] width 157 height 7
click at [355, 8] on span "Test Workflow" at bounding box center [362, 8] width 32 height 7
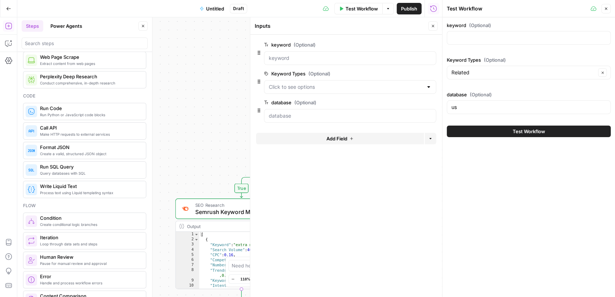
click at [432, 90] on div at bounding box center [350, 87] width 172 height 14
click at [504, 79] on div "Keyword Types (Optional) Related Clear" at bounding box center [529, 69] width 164 height 26
click at [433, 86] on div at bounding box center [350, 87] width 172 height 14
click at [471, 75] on input "Keyword Types (Optional)" at bounding box center [524, 72] width 145 height 7
click at [480, 101] on span "Broad" at bounding box center [527, 100] width 149 height 7
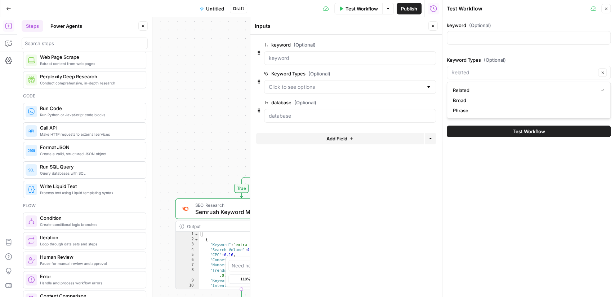
type input "Broad"
click at [482, 42] on div at bounding box center [529, 38] width 164 height 14
type input "Math Worksheets"
click at [512, 130] on button "Test Workflow" at bounding box center [529, 131] width 164 height 12
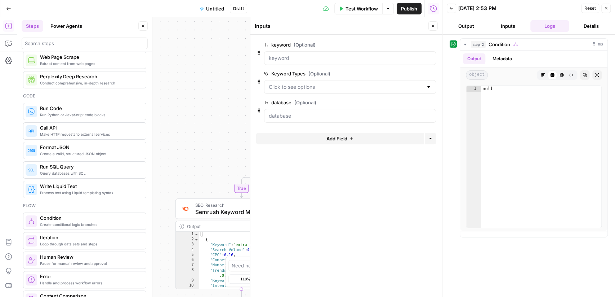
click at [434, 27] on icon "button" at bounding box center [433, 26] width 3 height 3
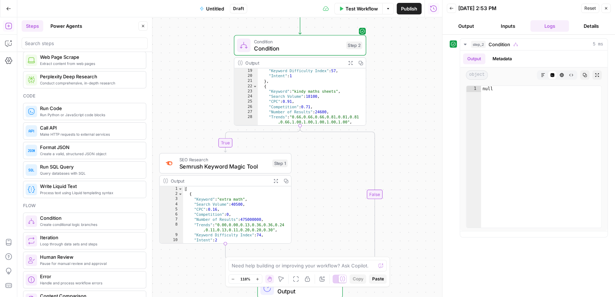
scroll to position [94, 0]
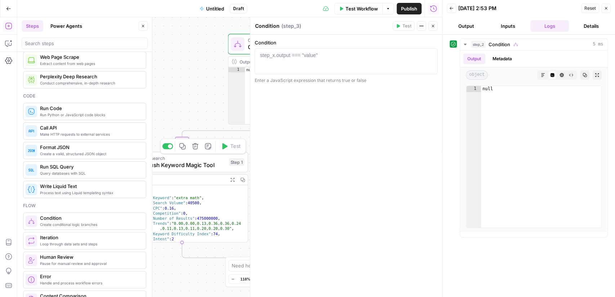
click at [202, 159] on span "SEO Research" at bounding box center [181, 158] width 90 height 7
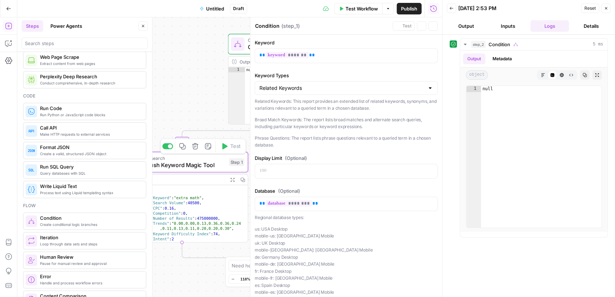
type textarea "Semrush Keyword Magic Tool"
click at [239, 44] on icon at bounding box center [237, 44] width 5 height 6
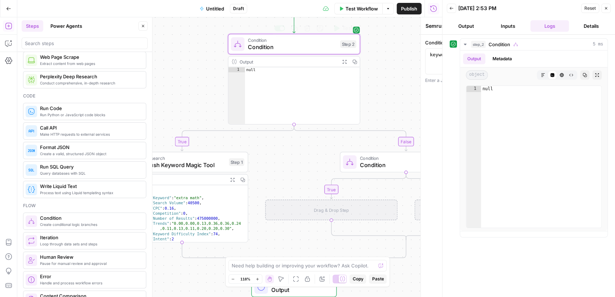
type textarea "Condition"
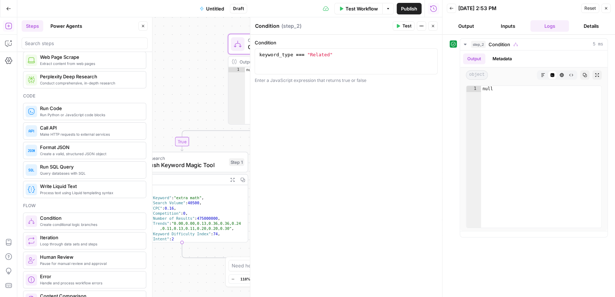
type textarea "**********"
click at [366, 56] on div "keyword_type === "Related"" at bounding box center [346, 68] width 177 height 32
click at [435, 29] on button "Close" at bounding box center [433, 25] width 9 height 9
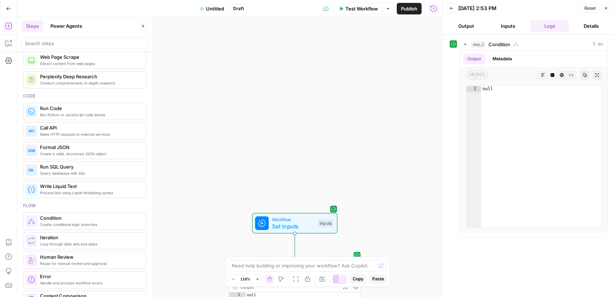
click at [291, 213] on div "Workflow Set Inputs Inputs Test Step" at bounding box center [294, 223] width 85 height 21
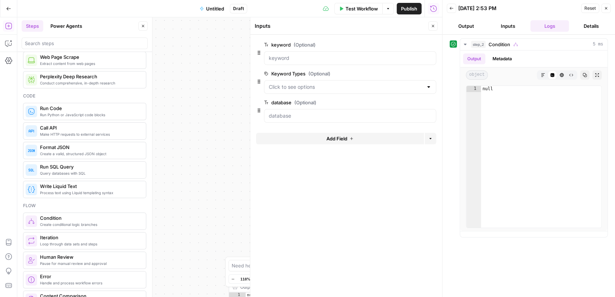
click at [426, 87] on div at bounding box center [429, 86] width 6 height 7
click at [219, 119] on div "true false true false Workflow Set Inputs Inputs Condition Condition Step 2 Out…" at bounding box center [229, 156] width 425 height 279
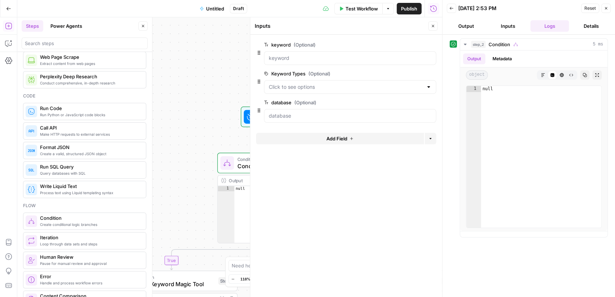
click at [434, 28] on button "Close" at bounding box center [433, 25] width 9 height 9
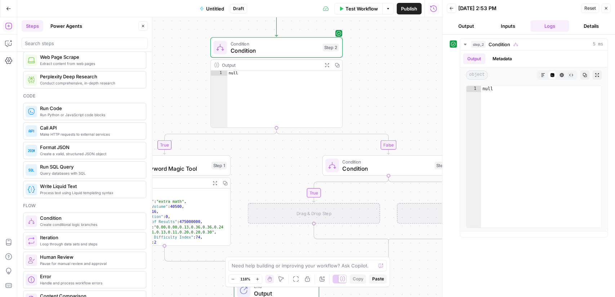
click at [359, 167] on span "Condition" at bounding box center [386, 168] width 89 height 9
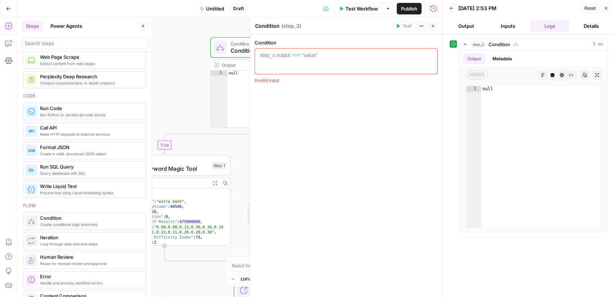
click at [326, 58] on div at bounding box center [346, 68] width 177 height 32
paste textarea "**********"
click at [327, 58] on div "keyword_type === "Related"" at bounding box center [346, 68] width 177 height 32
type textarea "**********"
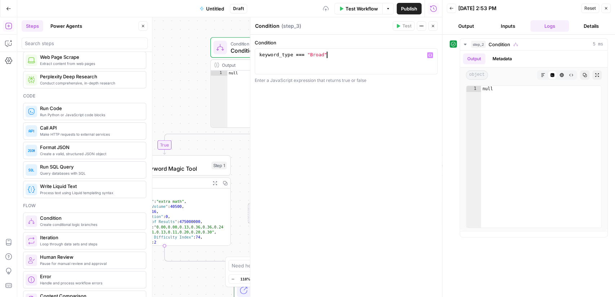
click at [191, 103] on div "true false true false Workflow Set Inputs Inputs Condition Condition Step 2 Out…" at bounding box center [229, 156] width 425 height 279
click at [434, 26] on icon "button" at bounding box center [433, 26] width 4 height 4
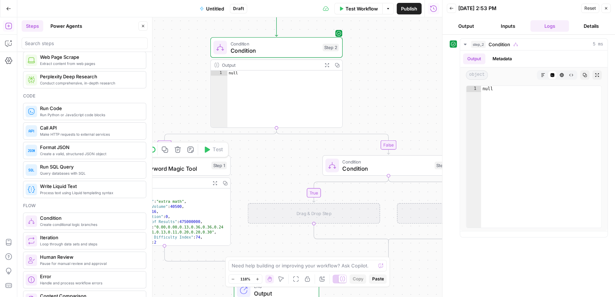
click at [192, 167] on span "Semrush Keyword Magic Tool" at bounding box center [164, 168] width 90 height 9
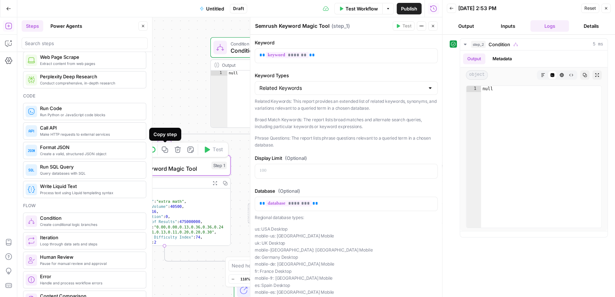
click at [167, 149] on icon "button" at bounding box center [165, 149] width 6 height 6
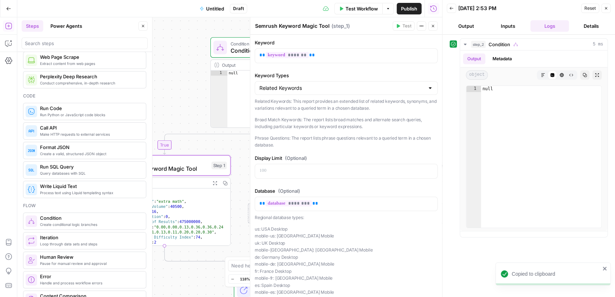
click at [436, 28] on button "Close" at bounding box center [433, 25] width 9 height 9
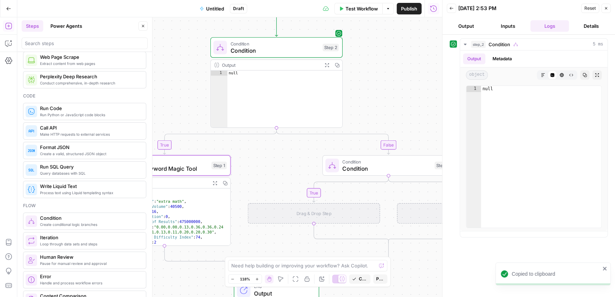
click at [337, 213] on div "Drag & Drop Step" at bounding box center [314, 213] width 132 height 21
click at [313, 222] on div "Drag & Drop Step" at bounding box center [314, 213] width 132 height 21
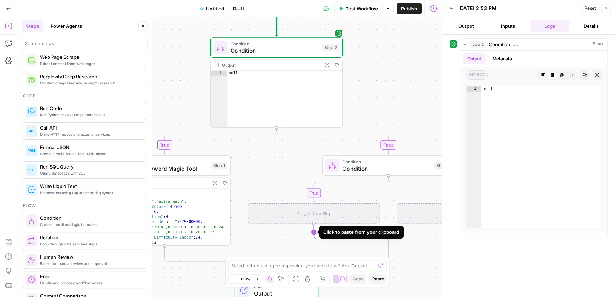
click at [314, 224] on icon "Edge from step_3-if-ghost to step_3-conditional-end" at bounding box center [351, 232] width 75 height 19
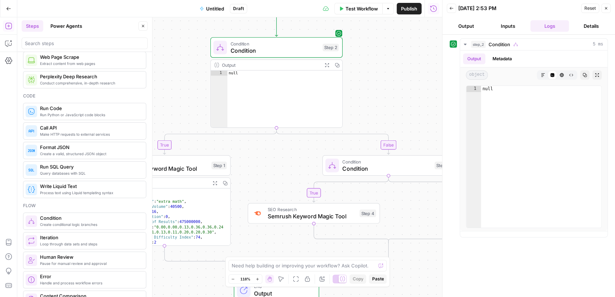
click at [319, 215] on span "Semrush Keyword Magic Tool" at bounding box center [312, 216] width 88 height 9
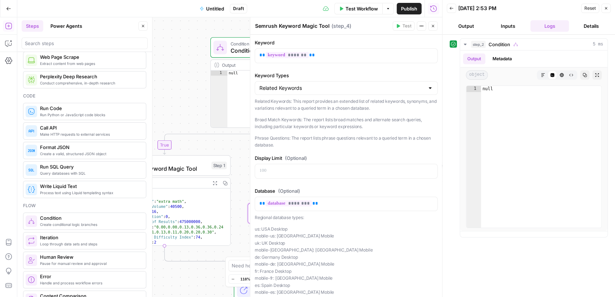
click at [429, 88] on div at bounding box center [431, 87] width 6 height 7
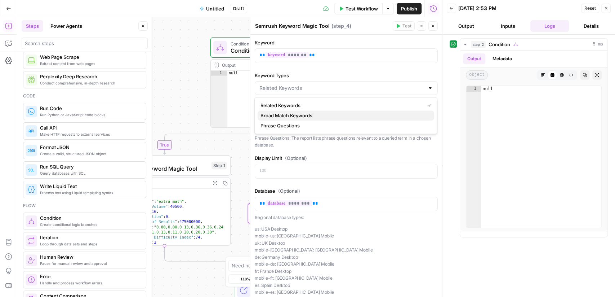
click at [412, 117] on span "Broad Match Keywords" at bounding box center [345, 115] width 168 height 7
type input "Broad Match Keywords"
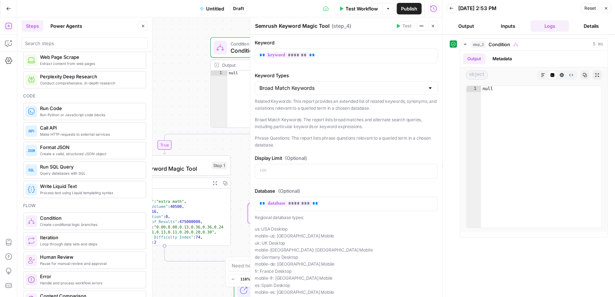
click at [435, 24] on icon "button" at bounding box center [433, 26] width 4 height 4
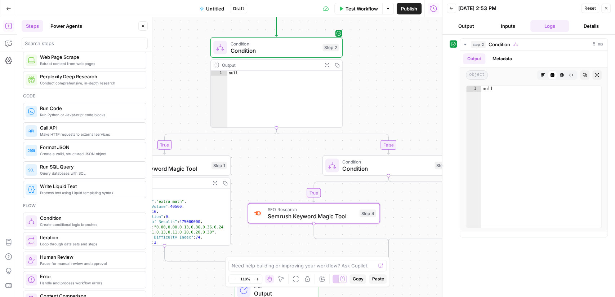
click at [392, 171] on span "Condition" at bounding box center [386, 168] width 89 height 9
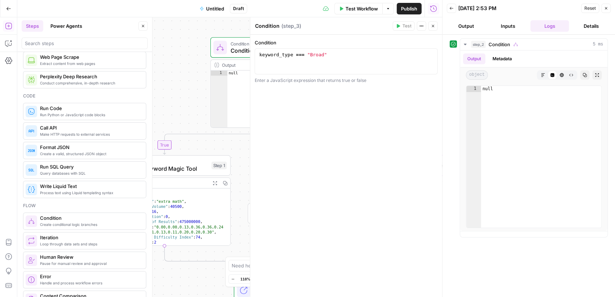
click at [435, 27] on button "Close" at bounding box center [433, 25] width 9 height 9
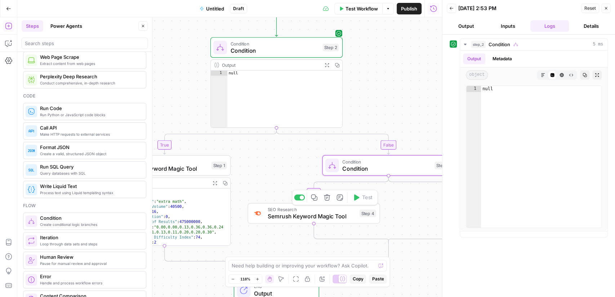
click at [327, 215] on span "Semrush Keyword Magic Tool" at bounding box center [312, 216] width 88 height 9
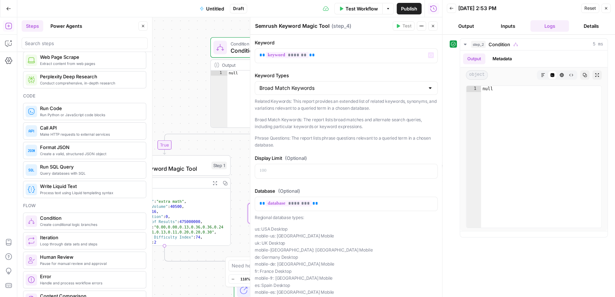
click at [432, 28] on button "Close" at bounding box center [433, 25] width 9 height 9
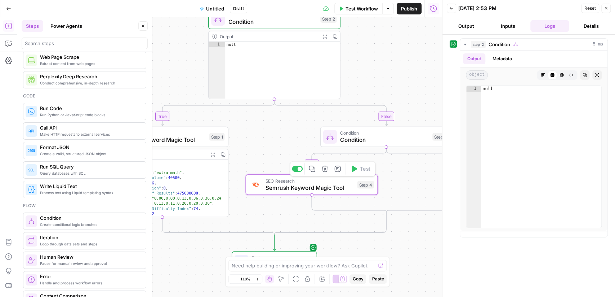
click at [312, 170] on icon "button" at bounding box center [312, 168] width 6 height 6
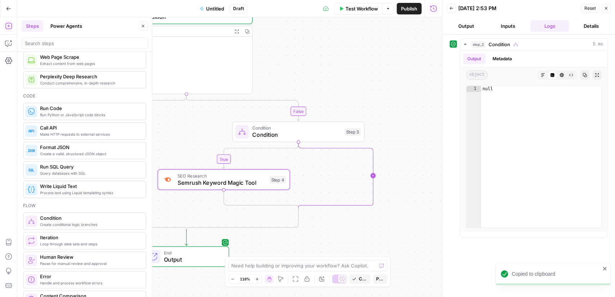
click at [373, 174] on icon "Edge from step_3 to step_3-conditional-end" at bounding box center [335, 176] width 75 height 68
click at [401, 181] on span "Semrush Keyword Magic Tool" at bounding box center [371, 182] width 89 height 9
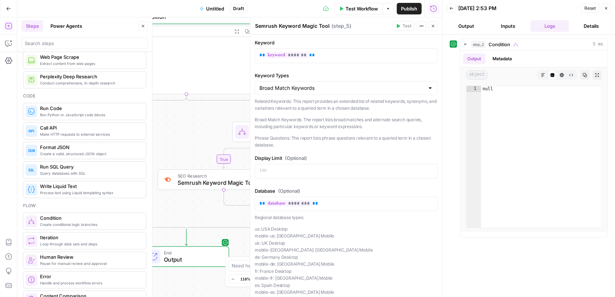
click at [431, 88] on div at bounding box center [431, 87] width 6 height 7
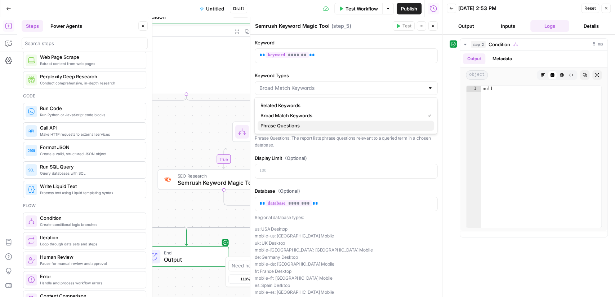
click at [390, 129] on button "Phrase Questions" at bounding box center [346, 125] width 177 height 10
type input "Phrase Questions"
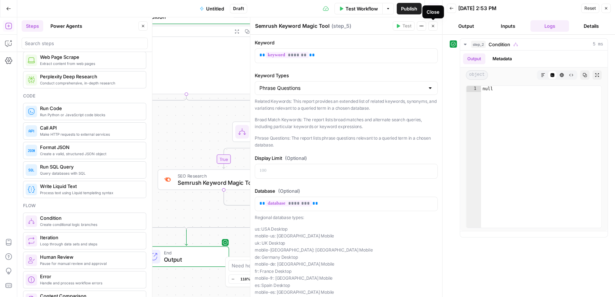
click at [433, 27] on icon "button" at bounding box center [433, 26] width 4 height 4
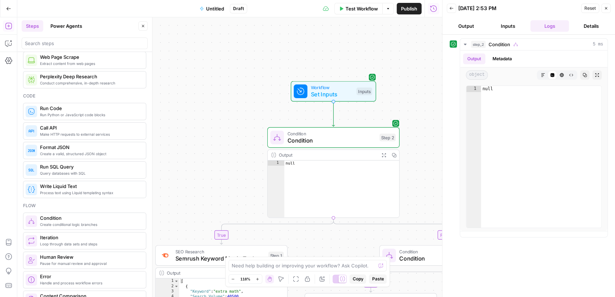
click at [348, 92] on span "Set Inputs" at bounding box center [332, 94] width 42 height 9
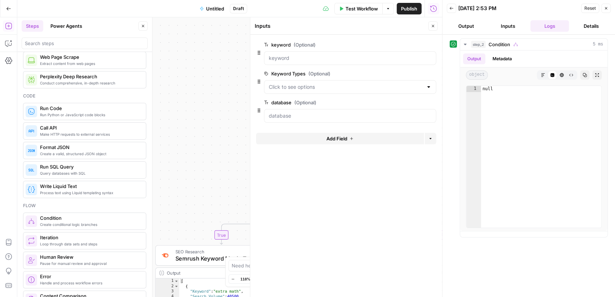
click at [373, 5] on span "Test Workflow" at bounding box center [362, 8] width 32 height 7
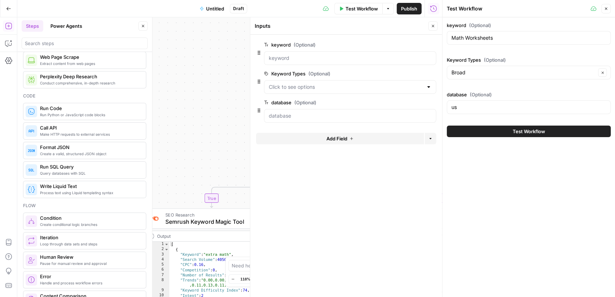
scroll to position [0, 0]
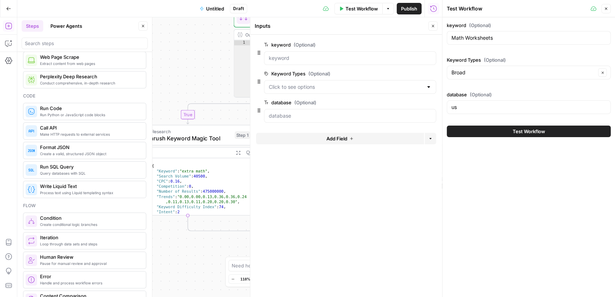
click at [557, 133] on button "Test Workflow" at bounding box center [529, 131] width 164 height 12
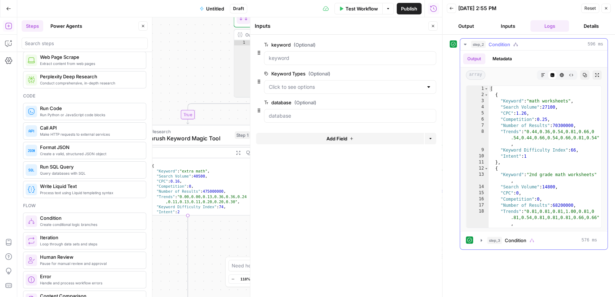
click at [504, 61] on button "Metadata" at bounding box center [502, 58] width 28 height 11
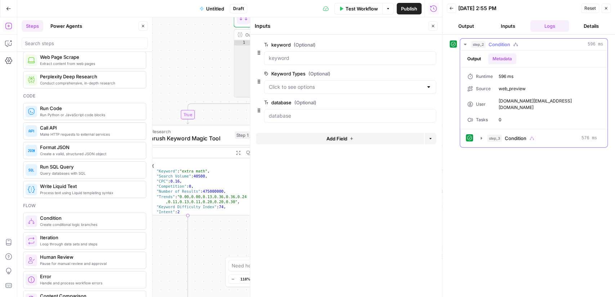
click at [481, 59] on button "Output" at bounding box center [474, 58] width 22 height 11
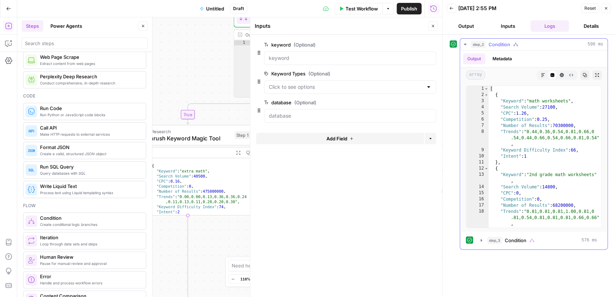
click at [464, 45] on icon "button" at bounding box center [466, 44] width 6 height 6
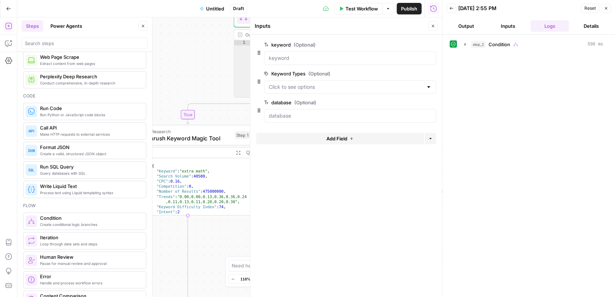
click at [432, 26] on icon "button" at bounding box center [433, 26] width 4 height 4
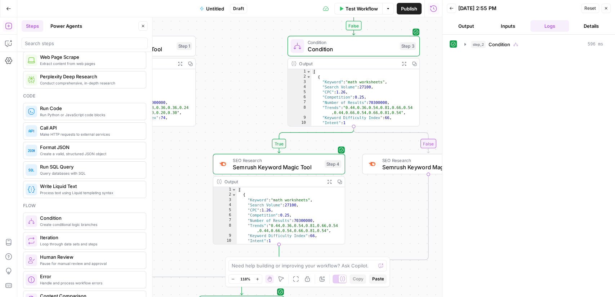
click at [330, 179] on icon "button" at bounding box center [329, 181] width 5 height 5
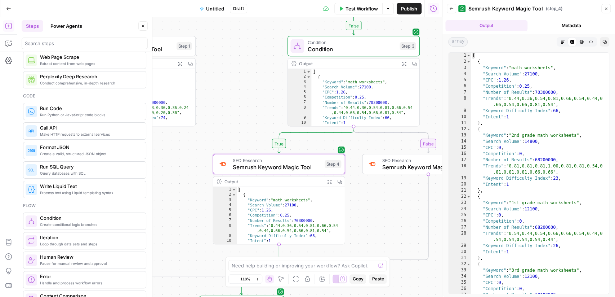
click at [562, 21] on button "Metadata" at bounding box center [572, 25] width 82 height 11
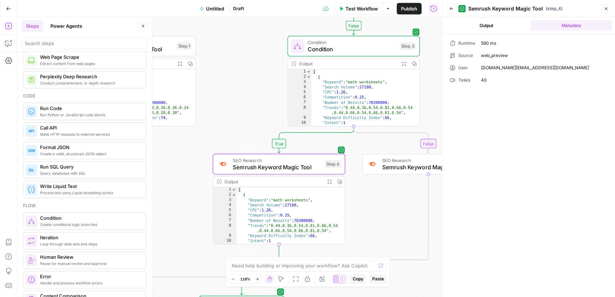
click at [608, 7] on icon "button" at bounding box center [606, 8] width 4 height 4
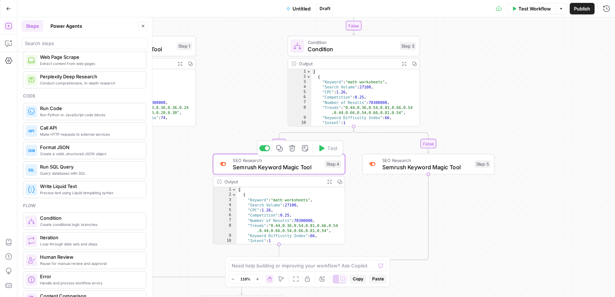
click at [308, 171] on div "SEO Research Semrush Keyword Magic Tool Step 4 Copy step Delete step Add Note T…" at bounding box center [279, 164] width 132 height 21
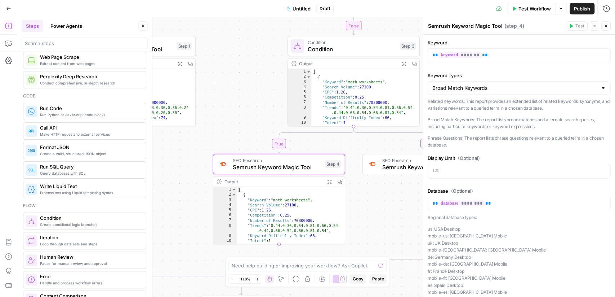
click at [344, 47] on span "Condition" at bounding box center [352, 49] width 89 height 9
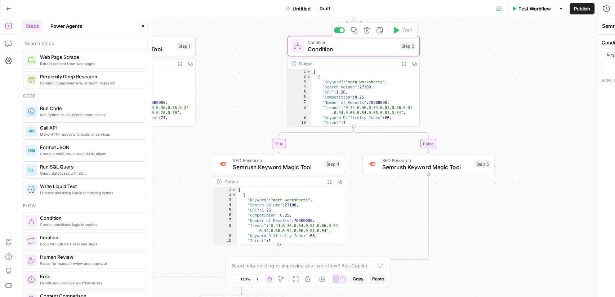
type textarea "Condition"
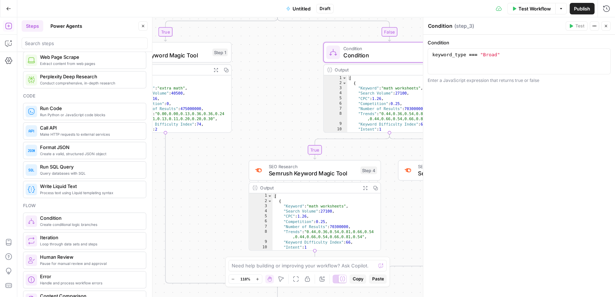
click at [604, 26] on icon "button" at bounding box center [606, 26] width 4 height 4
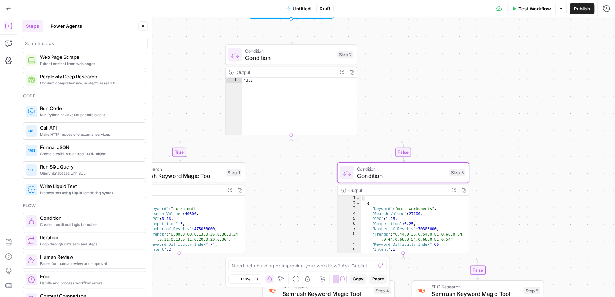
click at [342, 74] on icon "button" at bounding box center [341, 72] width 5 height 5
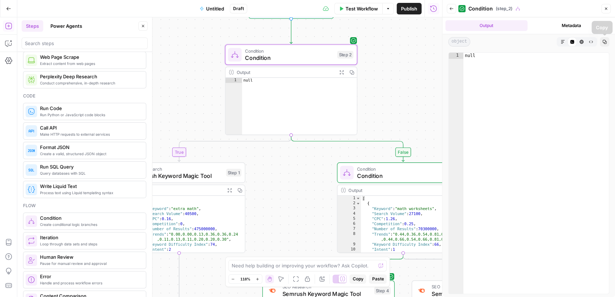
click at [608, 7] on icon "button" at bounding box center [606, 8] width 4 height 4
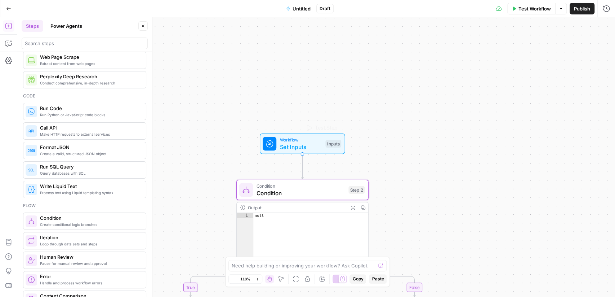
click at [310, 144] on span "Set Inputs" at bounding box center [301, 146] width 42 height 9
click at [540, 4] on button "Test Workflow" at bounding box center [532, 9] width 48 height 12
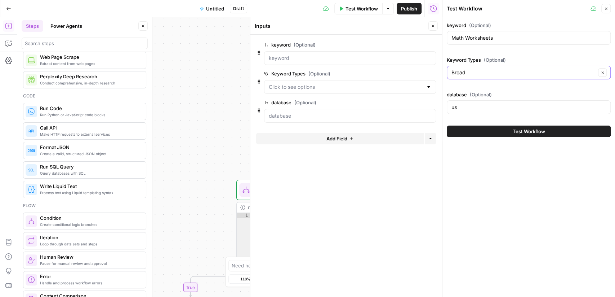
click at [603, 72] on icon "button" at bounding box center [603, 72] width 2 height 2
click at [603, 72] on div at bounding box center [604, 72] width 6 height 7
click at [526, 115] on button "Phrase" at bounding box center [529, 110] width 158 height 10
type input "Phrase"
click at [535, 133] on span "Test Workflow" at bounding box center [529, 131] width 32 height 7
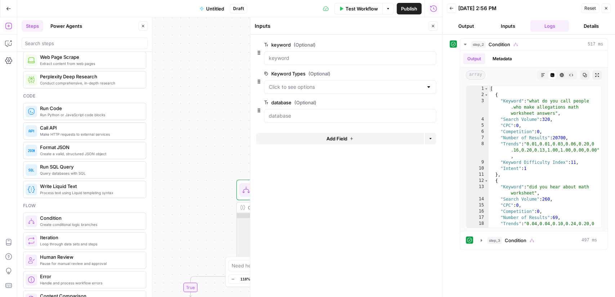
click at [437, 24] on button "Close" at bounding box center [433, 25] width 9 height 9
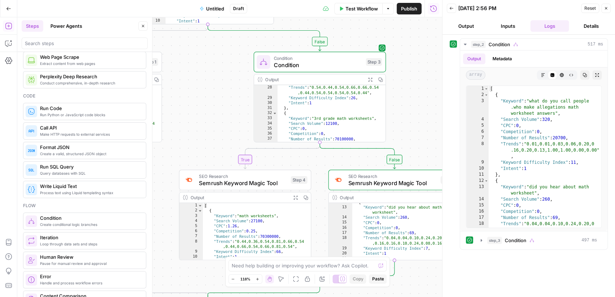
scroll to position [63, 0]
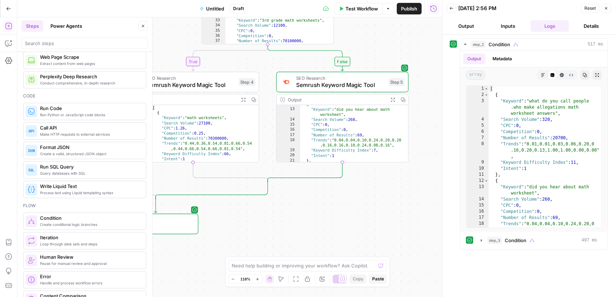
click at [391, 97] on icon "button" at bounding box center [392, 99] width 5 height 5
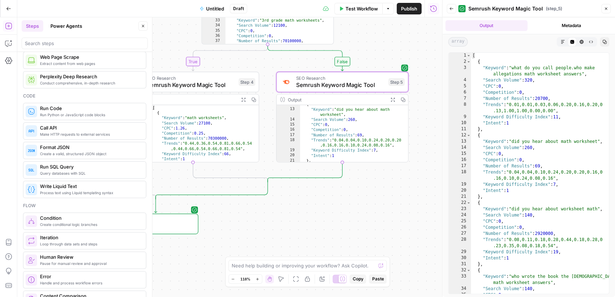
click at [557, 21] on button "Metadata" at bounding box center [572, 25] width 82 height 11
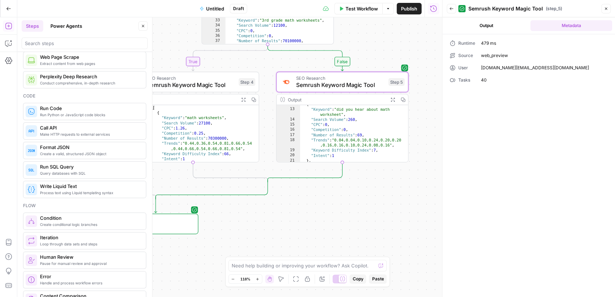
click at [496, 24] on button "Output" at bounding box center [487, 25] width 82 height 11
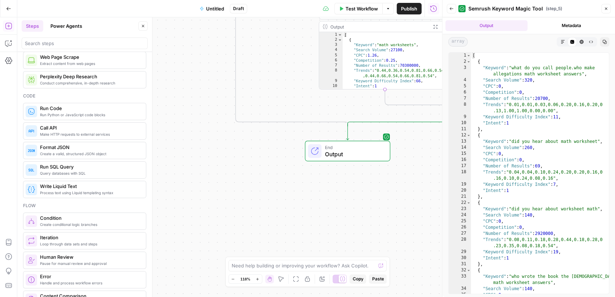
click at [372, 162] on div "true false true false Workflow Set Inputs Inputs Condition Condition Step 2 Out…" at bounding box center [229, 156] width 425 height 279
click at [376, 150] on span "Output" at bounding box center [354, 154] width 58 height 9
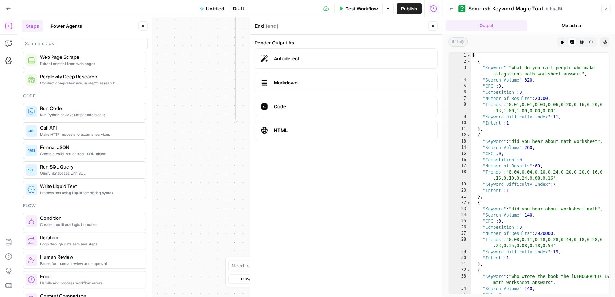
click at [433, 25] on icon "button" at bounding box center [433, 26] width 4 height 4
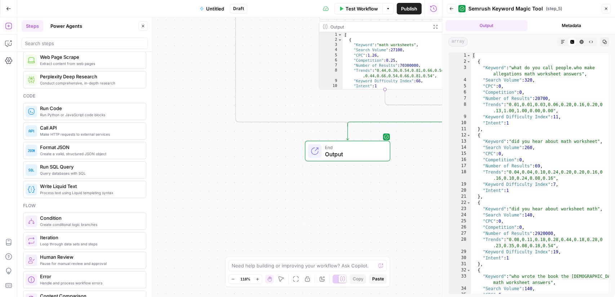
click at [606, 10] on icon "button" at bounding box center [606, 8] width 4 height 4
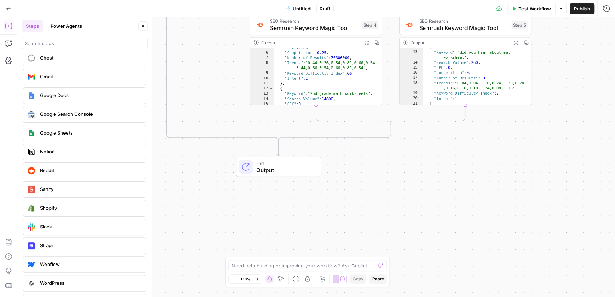
scroll to position [0, 0]
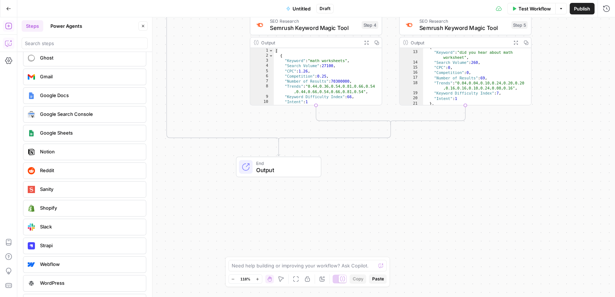
click at [8, 45] on icon "button" at bounding box center [8, 43] width 7 height 7
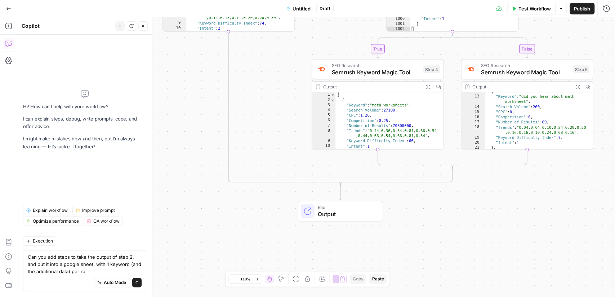
type textarea "Can you add steps to take the output of step 2, and put it into a google sheet,…"
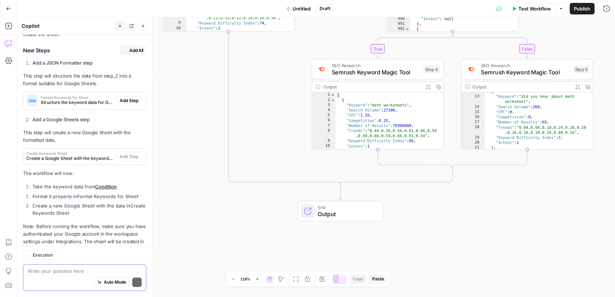
scroll to position [177, 0]
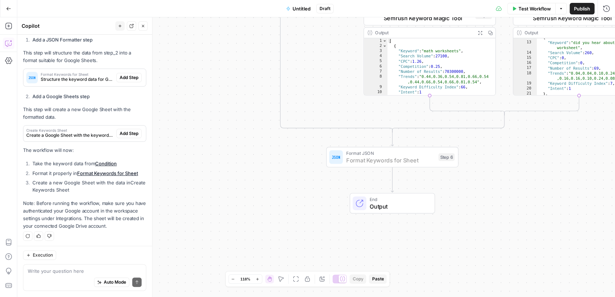
click at [135, 78] on span "Add Step" at bounding box center [129, 77] width 19 height 6
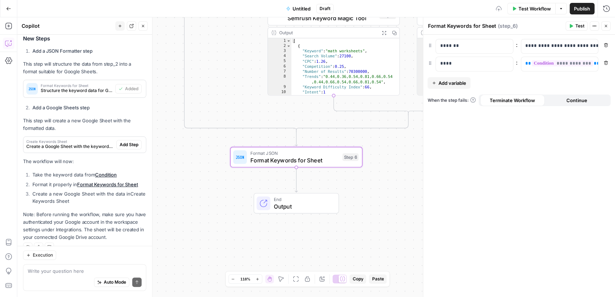
scroll to position [188, 0]
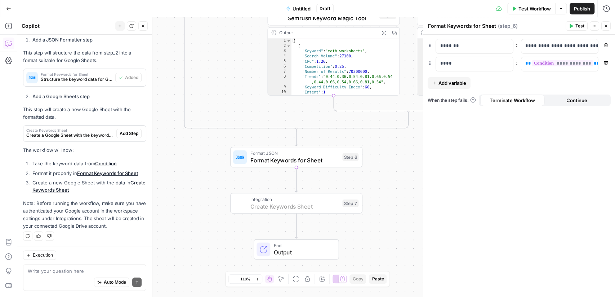
click at [136, 134] on span "Add Step" at bounding box center [129, 133] width 19 height 6
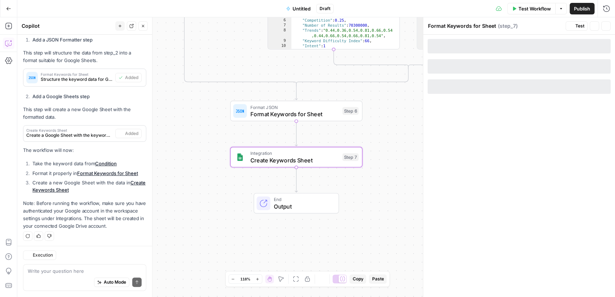
type textarea "Create Keywords Sheet"
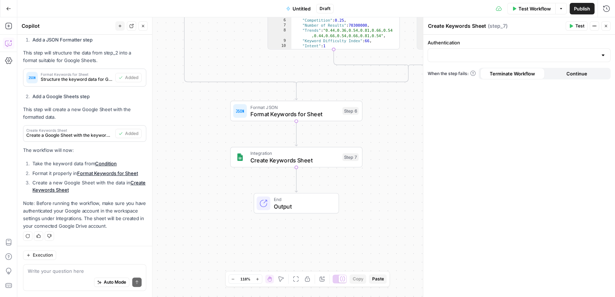
click at [603, 55] on div at bounding box center [604, 55] width 6 height 7
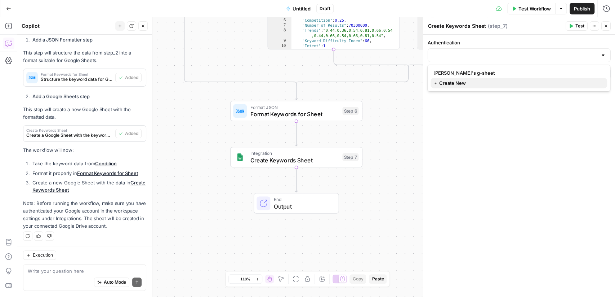
click at [464, 82] on span "﹢ Create New" at bounding box center [518, 82] width 168 height 7
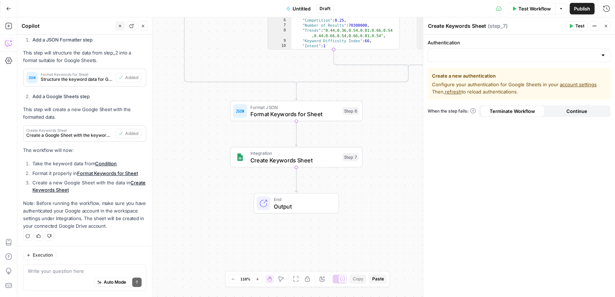
click at [575, 84] on link "account settings" at bounding box center [578, 84] width 37 height 6
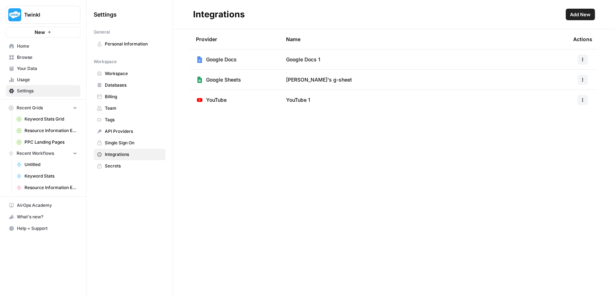
click at [576, 17] on span "Add New" at bounding box center [580, 14] width 21 height 7
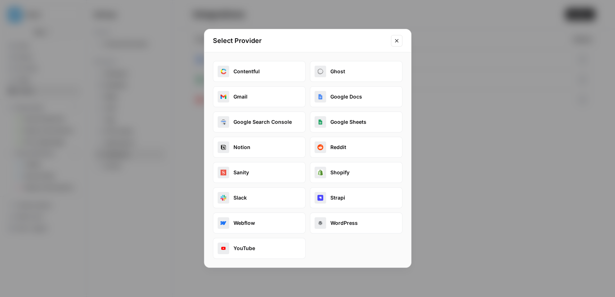
click at [337, 126] on button "Google Sheets" at bounding box center [356, 121] width 93 height 21
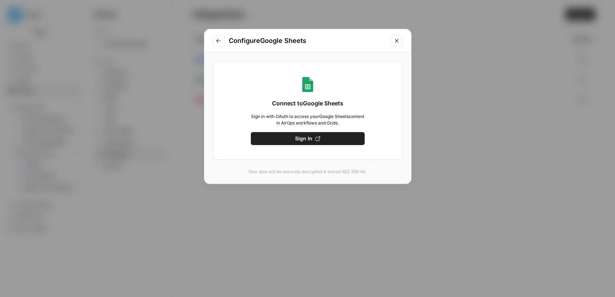
click at [340, 137] on button "Sign In" at bounding box center [308, 138] width 114 height 13
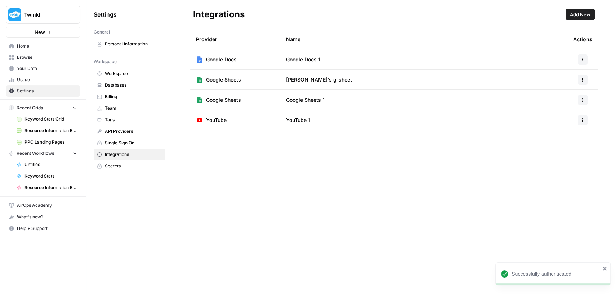
click at [318, 102] on span "Google Sheets 1" at bounding box center [305, 99] width 39 height 7
click at [581, 100] on icon "button" at bounding box center [583, 100] width 4 height 4
click at [572, 127] on span "Rename" at bounding box center [567, 126] width 23 height 7
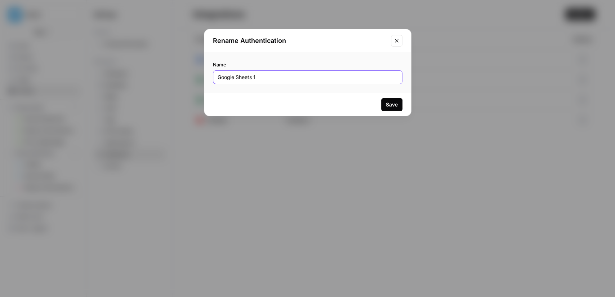
click at [323, 80] on input "Google Sheets 1" at bounding box center [308, 77] width 180 height 7
type input "Paul Beer - Google Sheets"
click at [395, 104] on div "Save" at bounding box center [392, 104] width 12 height 7
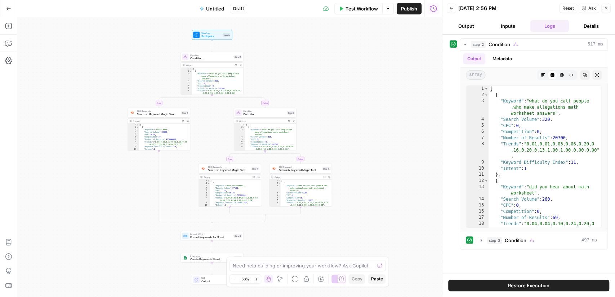
click at [606, 6] on icon "button" at bounding box center [606, 8] width 4 height 4
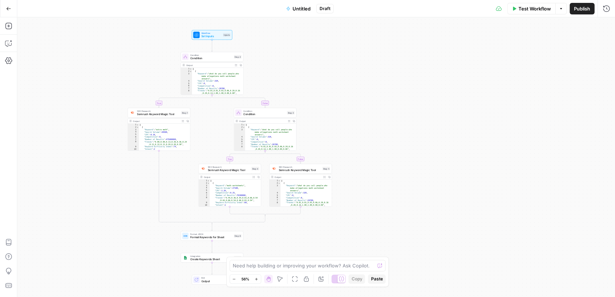
click at [207, 263] on div "true false true false Workflow Set Inputs Inputs Condition Condition Step 2 Out…" at bounding box center [316, 156] width 598 height 279
click at [211, 258] on span "Create Keywords Sheet" at bounding box center [211, 259] width 42 height 4
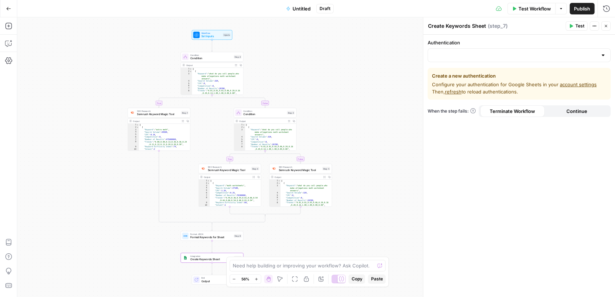
click at [606, 54] on div at bounding box center [604, 55] width 6 height 7
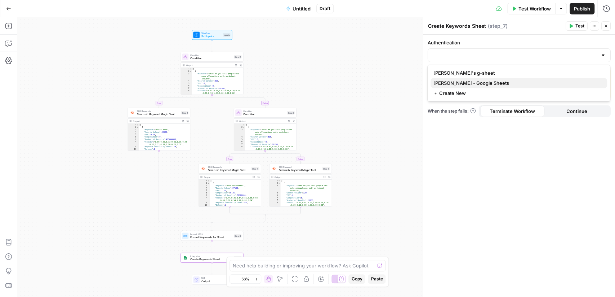
click at [550, 85] on span "Paul Beer - Google Sheets" at bounding box center [518, 82] width 168 height 7
type input "Paul Beer - Google Sheets"
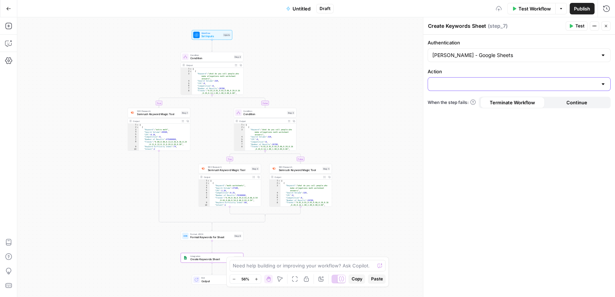
click at [550, 85] on input "Action" at bounding box center [515, 83] width 165 height 7
click at [561, 99] on span "Create Spreadsheet" at bounding box center [518, 101] width 168 height 7
type input "Create Spreadsheet"
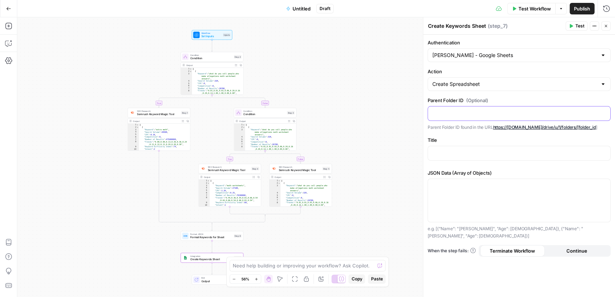
click at [523, 111] on p at bounding box center [520, 112] width 174 height 7
click at [499, 147] on div at bounding box center [519, 153] width 182 height 14
click at [497, 187] on p at bounding box center [520, 185] width 174 height 7
click at [8, 43] on icon "button" at bounding box center [8, 43] width 7 height 7
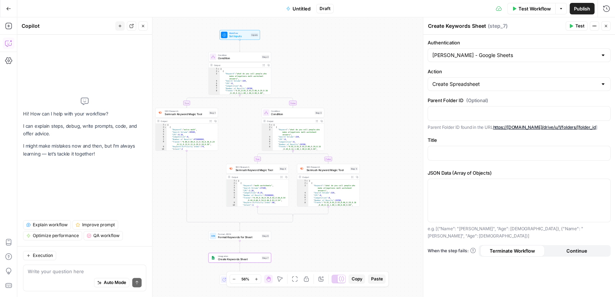
click at [87, 280] on div "Auto Mode Send" at bounding box center [85, 283] width 114 height 16
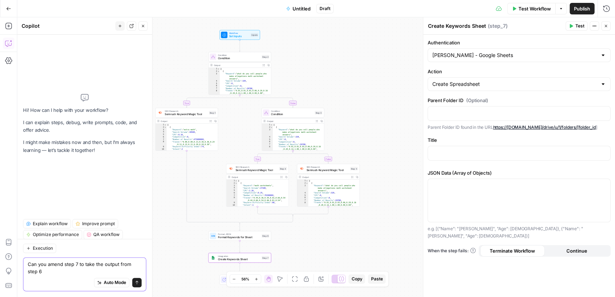
type textarea "Can you amend step 7 to take the output from step 6?"
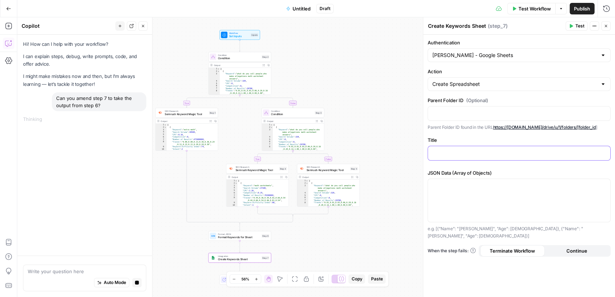
click at [479, 154] on p at bounding box center [520, 152] width 174 height 7
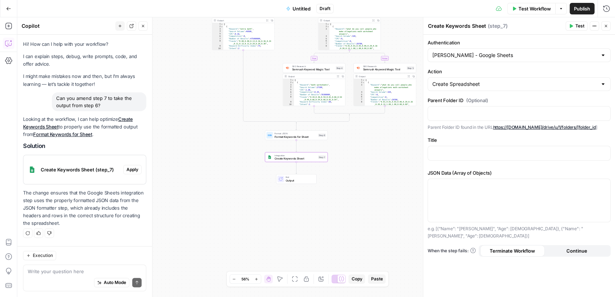
click at [137, 168] on span "Apply" at bounding box center [133, 169] width 12 height 6
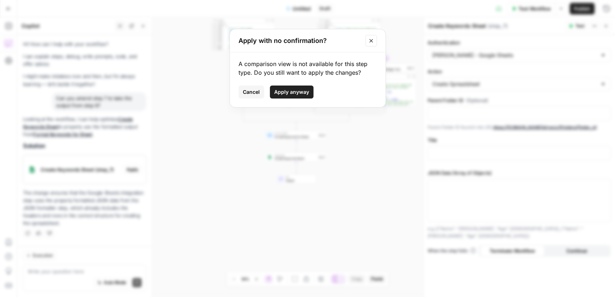
click at [294, 91] on span "Apply anyway" at bounding box center [291, 91] width 35 height 7
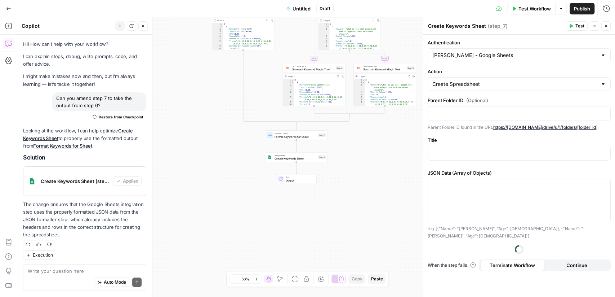
scroll to position [9, 0]
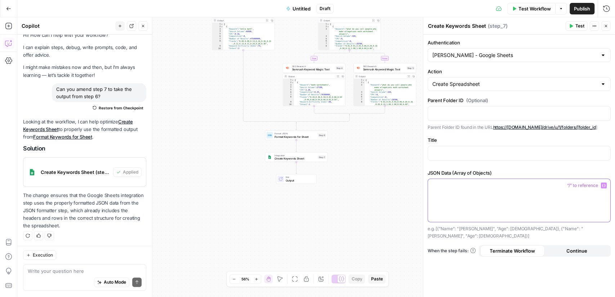
click at [488, 189] on div at bounding box center [519, 200] width 182 height 43
click at [599, 182] on span "“/” to reference" at bounding box center [583, 185] width 37 height 6
click at [606, 185] on button "Variables Menu" at bounding box center [604, 185] width 6 height 6
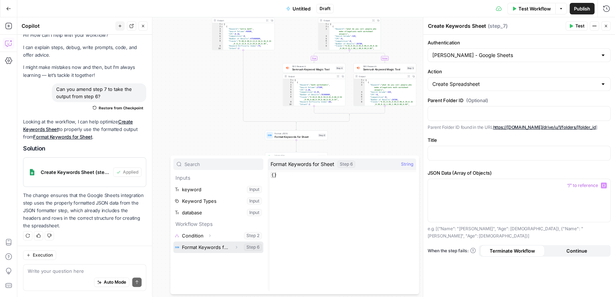
click at [238, 247] on span "Expand" at bounding box center [238, 247] width 0 height 0
click at [264, 132] on div "true false true false Workflow Set Inputs Inputs Condition Condition Step 2 Out…" at bounding box center [316, 156] width 598 height 279
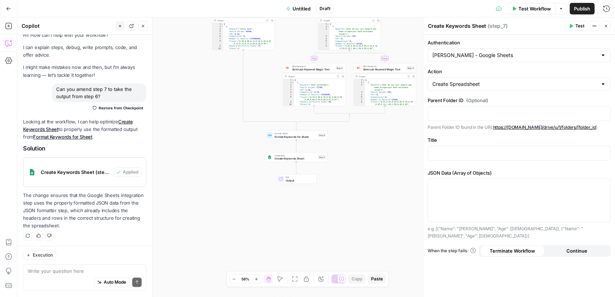
click at [292, 137] on span "Format Keywords for Sheet" at bounding box center [296, 136] width 42 height 4
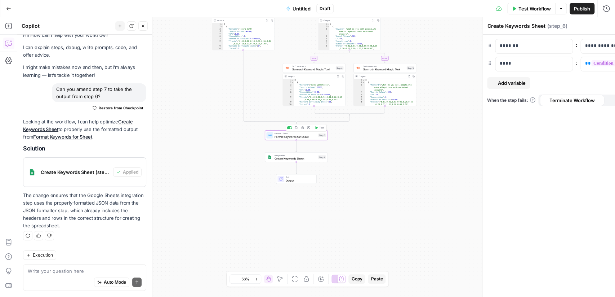
type textarea "Format Keywords for Sheet"
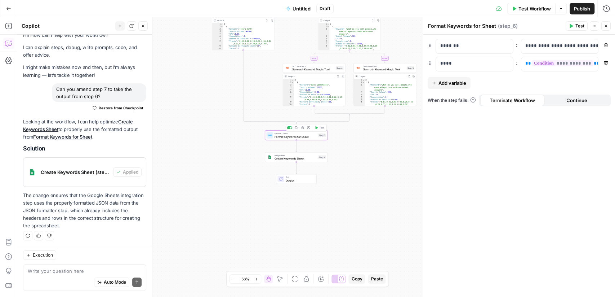
click at [320, 128] on span "Test" at bounding box center [321, 128] width 5 height 4
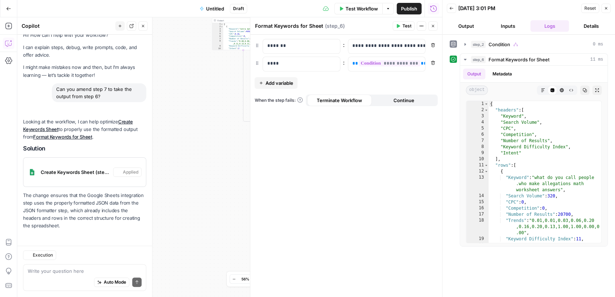
scroll to position [9, 0]
click at [436, 23] on button "Close" at bounding box center [433, 25] width 9 height 9
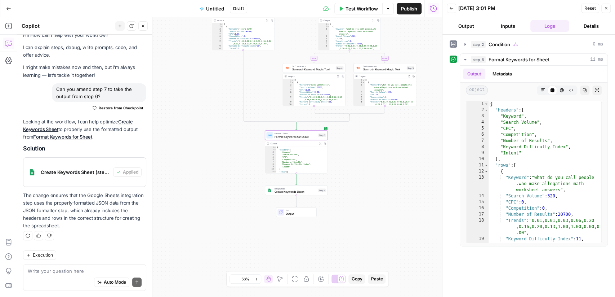
click at [301, 195] on div "true false true false Workflow Set Inputs Inputs Condition Condition Step 2 Out…" at bounding box center [229, 156] width 425 height 279
click at [466, 57] on icon "button" at bounding box center [466, 60] width 6 height 6
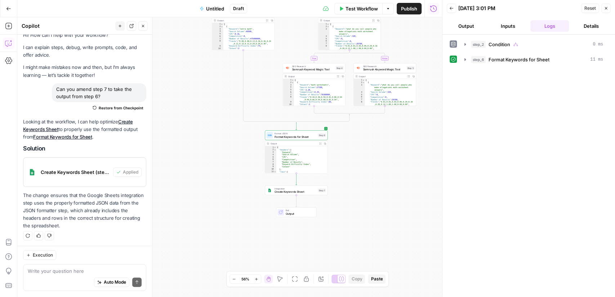
click at [306, 193] on span "Create Keywords Sheet" at bounding box center [296, 192] width 42 height 4
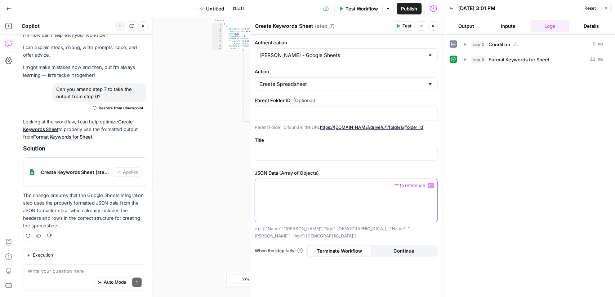
click at [317, 188] on div at bounding box center [346, 200] width 182 height 43
click at [430, 186] on button "Variables Menu" at bounding box center [431, 185] width 6 height 6
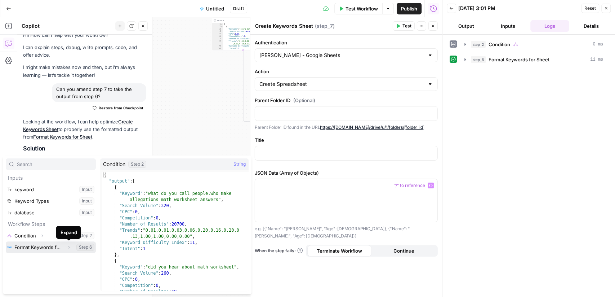
click at [71, 246] on button "Expand" at bounding box center [68, 246] width 9 height 9
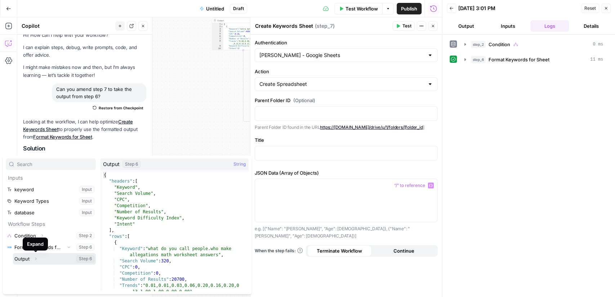
click at [32, 257] on button "Expand" at bounding box center [35, 258] width 9 height 9
click at [22, 259] on button "Select variable Output" at bounding box center [54, 259] width 83 height 12
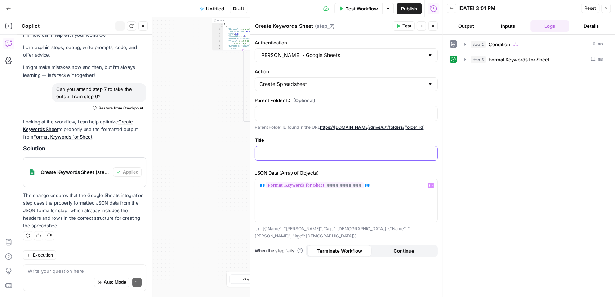
click at [342, 150] on p at bounding box center [347, 152] width 174 height 7
click at [429, 154] on button "Variables Menu" at bounding box center [431, 153] width 6 height 6
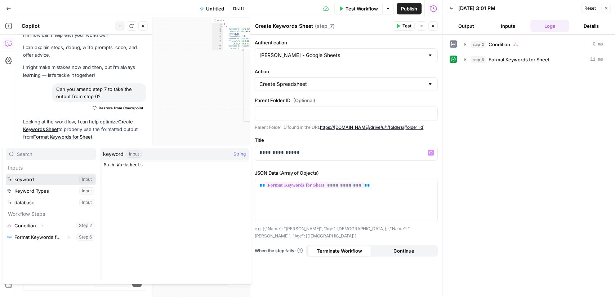
click at [38, 180] on button "Select variable keyword" at bounding box center [51, 179] width 90 height 12
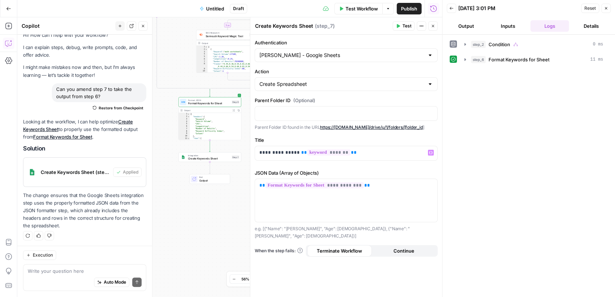
click at [399, 25] on icon "button" at bounding box center [398, 26] width 3 height 4
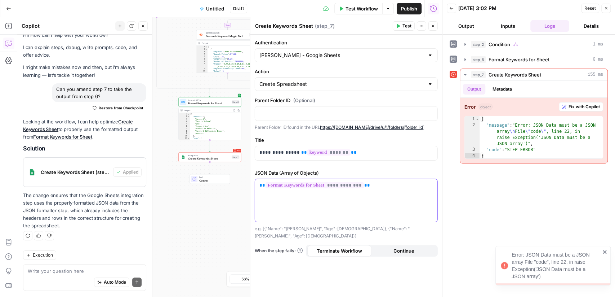
click at [386, 191] on div "**********" at bounding box center [346, 200] width 182 height 43
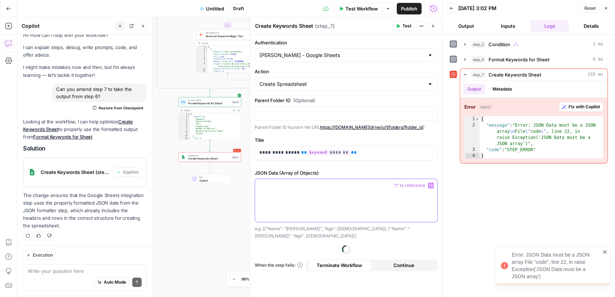
click at [433, 182] on button "Variables Menu" at bounding box center [431, 185] width 6 height 6
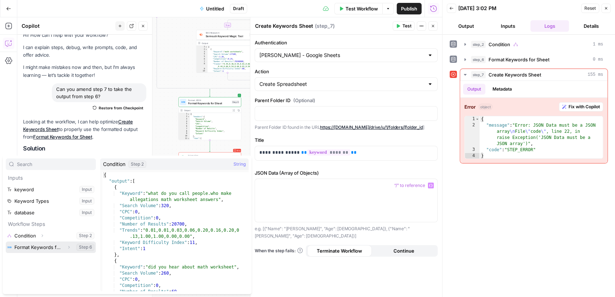
click at [69, 248] on icon "button" at bounding box center [69, 247] width 4 height 4
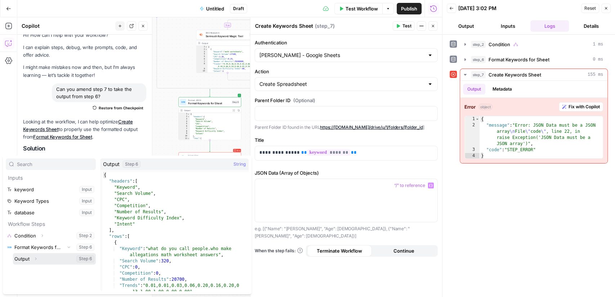
click at [41, 255] on button "Select variable Output" at bounding box center [54, 259] width 83 height 12
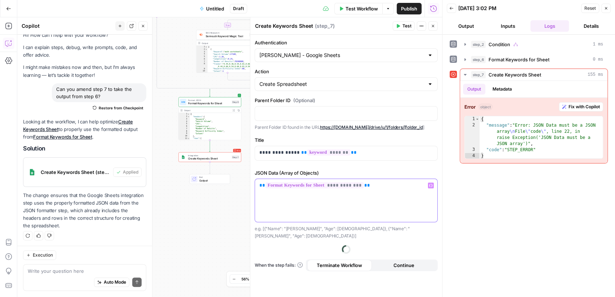
click at [376, 193] on div "**********" at bounding box center [346, 200] width 182 height 43
click at [430, 185] on icon "button" at bounding box center [431, 185] width 4 height 3
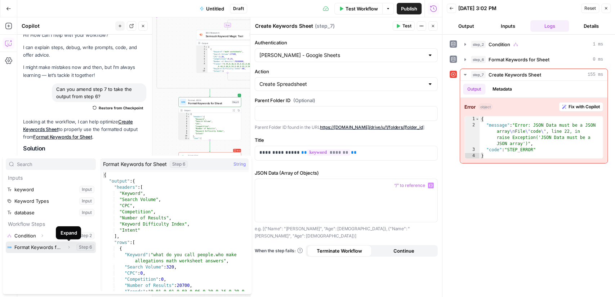
click at [72, 247] on button "Expand" at bounding box center [68, 246] width 9 height 9
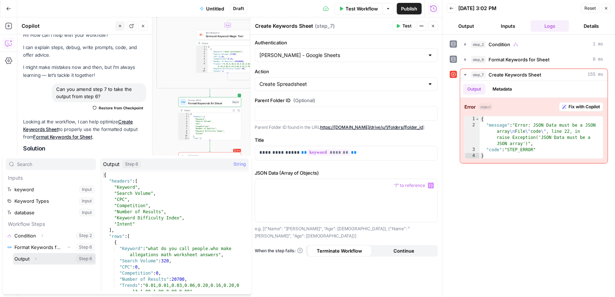
click at [38, 258] on button "Expand" at bounding box center [35, 258] width 9 height 9
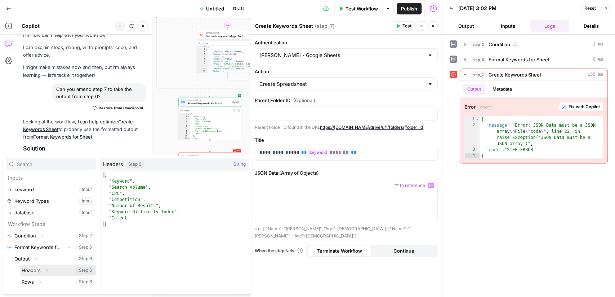
click at [37, 270] on button "Select variable Headers" at bounding box center [58, 270] width 76 height 12
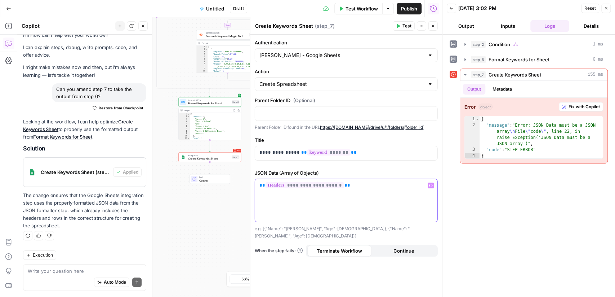
click at [432, 182] on p "**********" at bounding box center [347, 185] width 174 height 7
click at [431, 190] on div "**********" at bounding box center [346, 200] width 182 height 43
click at [432, 183] on icon "button" at bounding box center [431, 185] width 4 height 4
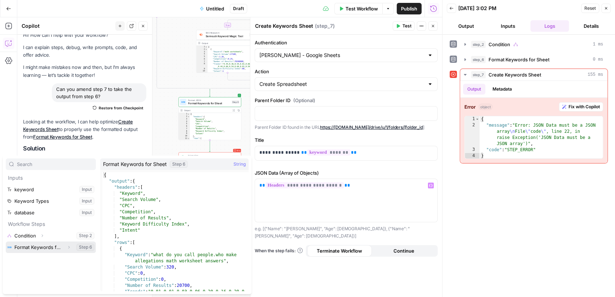
click at [69, 247] on icon "button" at bounding box center [68, 247] width 1 height 3
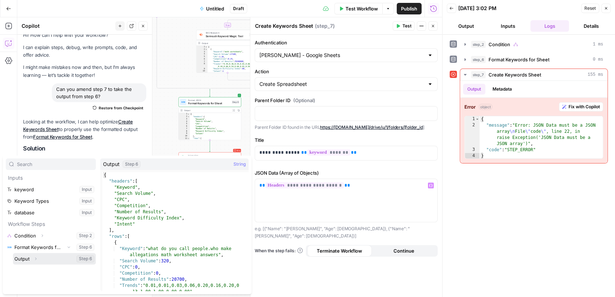
click at [38, 259] on button "Expand" at bounding box center [35, 258] width 9 height 9
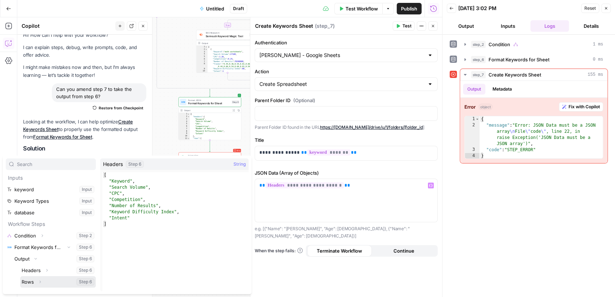
click at [42, 280] on button "Expand" at bounding box center [39, 281] width 9 height 9
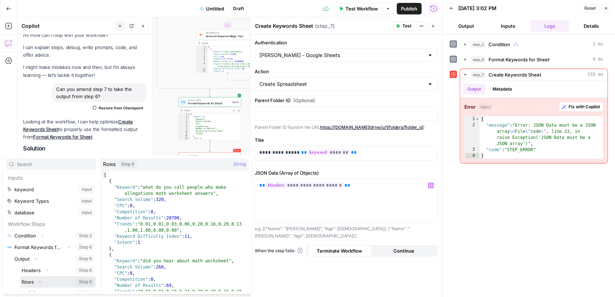
click at [31, 282] on button "Select variable Rows" at bounding box center [58, 282] width 76 height 12
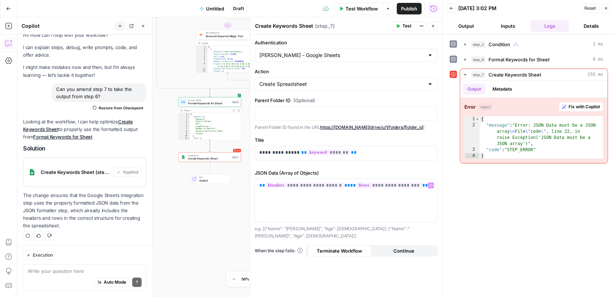
click at [406, 26] on span "Test" at bounding box center [407, 26] width 9 height 6
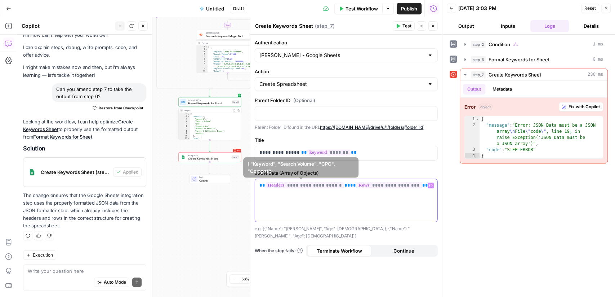
drag, startPoint x: 344, startPoint y: 186, endPoint x: 257, endPoint y: 182, distance: 86.3
click at [257, 182] on div "**********" at bounding box center [346, 200] width 182 height 43
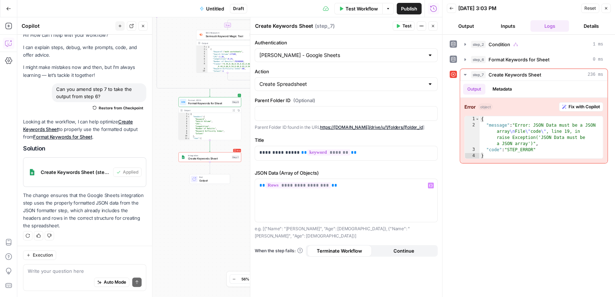
click at [402, 27] on button "Test" at bounding box center [404, 25] width 22 height 9
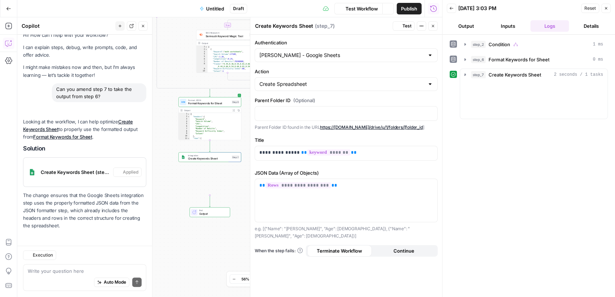
scroll to position [9, 0]
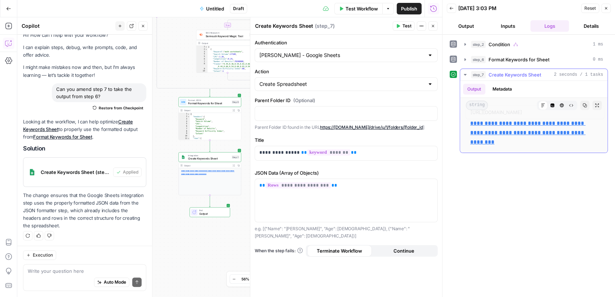
click at [499, 128] on link "**********" at bounding box center [527, 132] width 115 height 24
click at [207, 216] on div "End Output" at bounding box center [210, 212] width 40 height 10
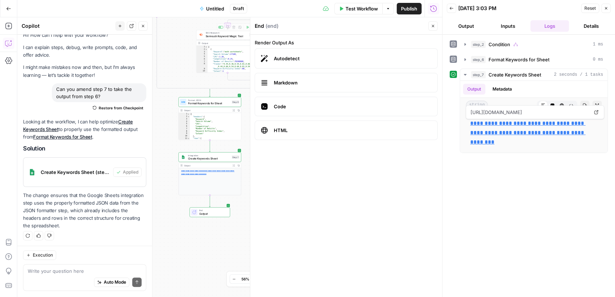
click at [215, 10] on span "Untitled" at bounding box center [215, 8] width 18 height 7
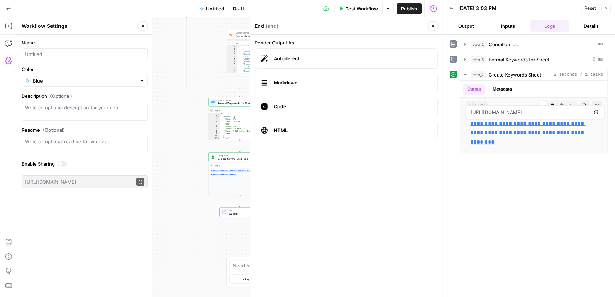
click at [98, 59] on div at bounding box center [85, 54] width 126 height 12
type input "Keyword Magic"
click at [171, 173] on div "true false true false Workflow Set Inputs Inputs Condition Condition Step 2 Out…" at bounding box center [229, 156] width 425 height 279
click at [397, 6] on button "Publish" at bounding box center [409, 9] width 25 height 12
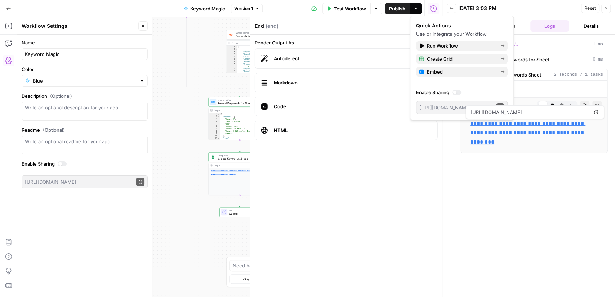
click at [0, 0] on div "08/14/25 at 3:03 PM" at bounding box center [0, 0] width 0 height 0
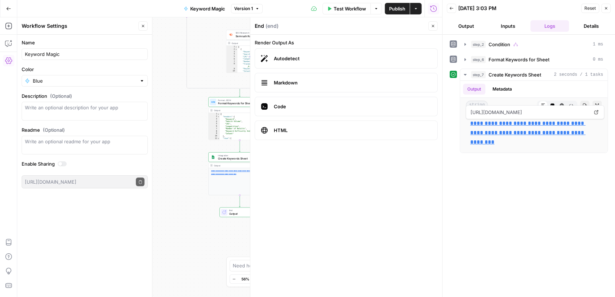
click at [452, 10] on icon "button" at bounding box center [452, 8] width 4 height 4
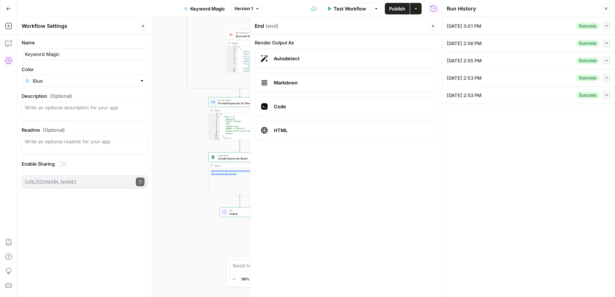
click at [608, 8] on icon "button" at bounding box center [606, 8] width 4 height 4
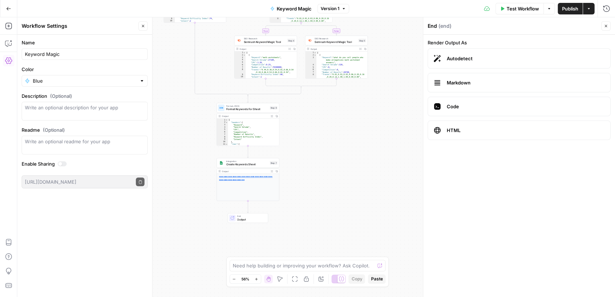
click at [5, 10] on button "Go Back" at bounding box center [8, 8] width 13 height 13
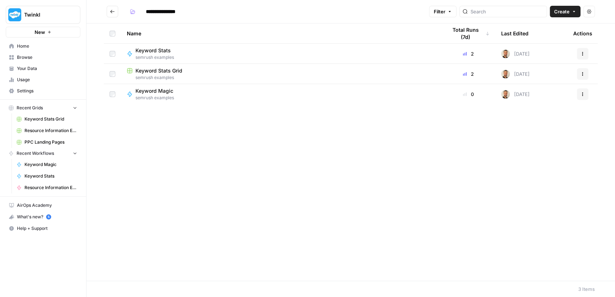
click at [165, 100] on span "semrush examples" at bounding box center [158, 97] width 44 height 6
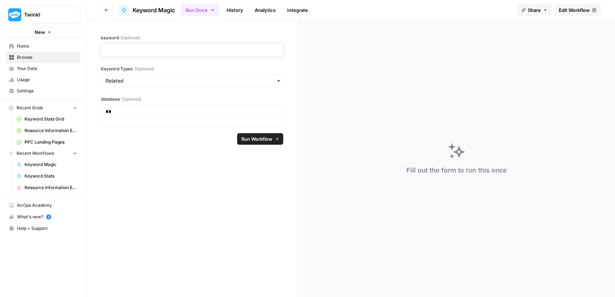
click at [216, 48] on p at bounding box center [192, 50] width 173 height 7
click at [255, 74] on div "button" at bounding box center [192, 80] width 182 height 13
click at [220, 98] on label "database (Optional)" at bounding box center [192, 99] width 182 height 6
click at [220, 105] on div "**" at bounding box center [192, 112] width 182 height 14
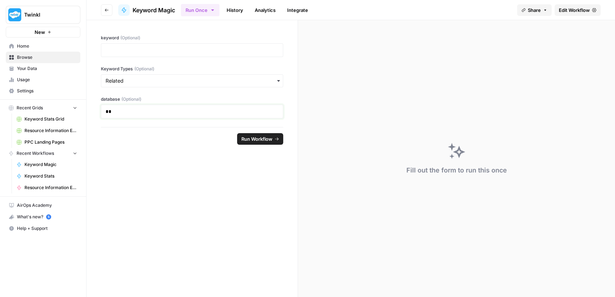
click at [251, 114] on p "**" at bounding box center [192, 111] width 173 height 7
